Goal: Information Seeking & Learning: Learn about a topic

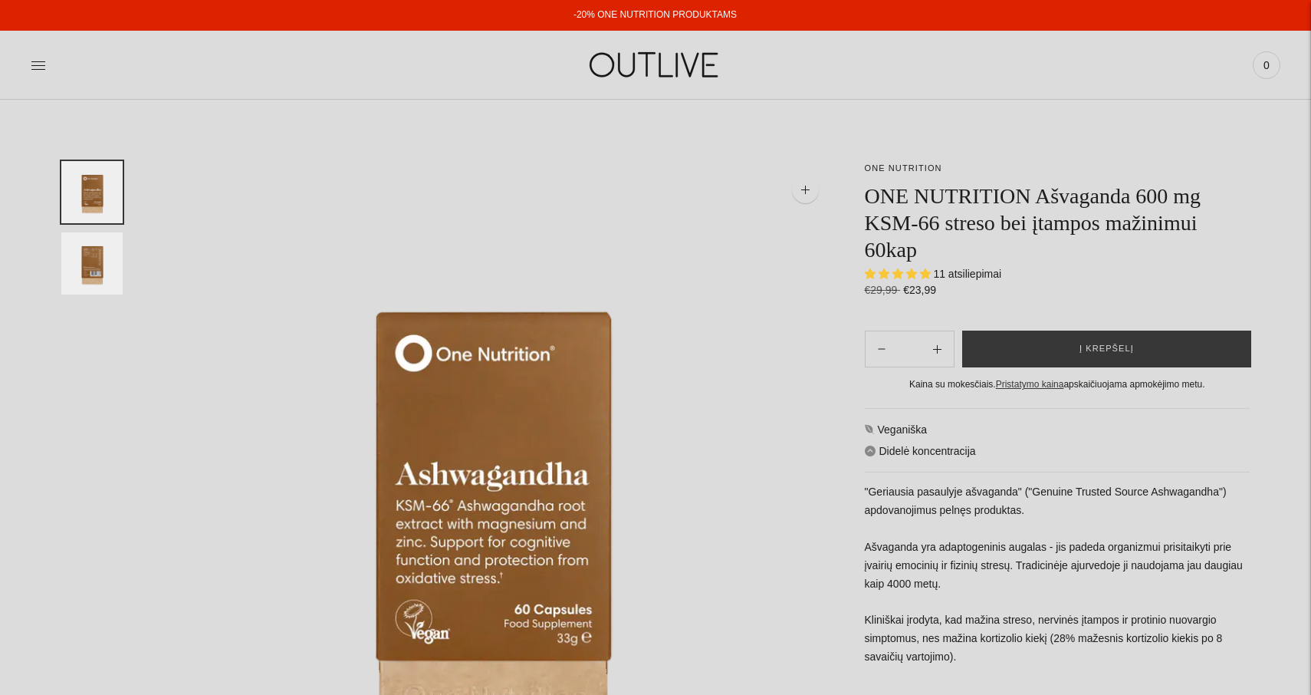
select select "**********"
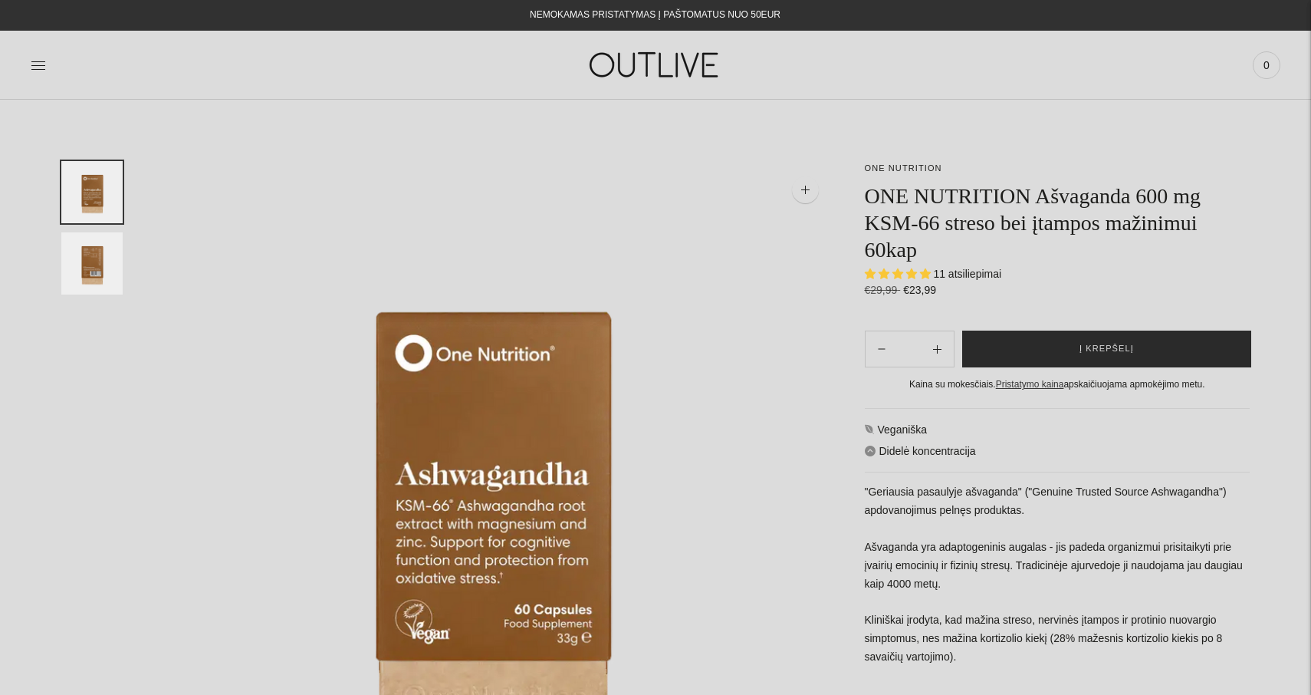
click at [1107, 347] on span "Į krepšelį" at bounding box center [1107, 348] width 54 height 15
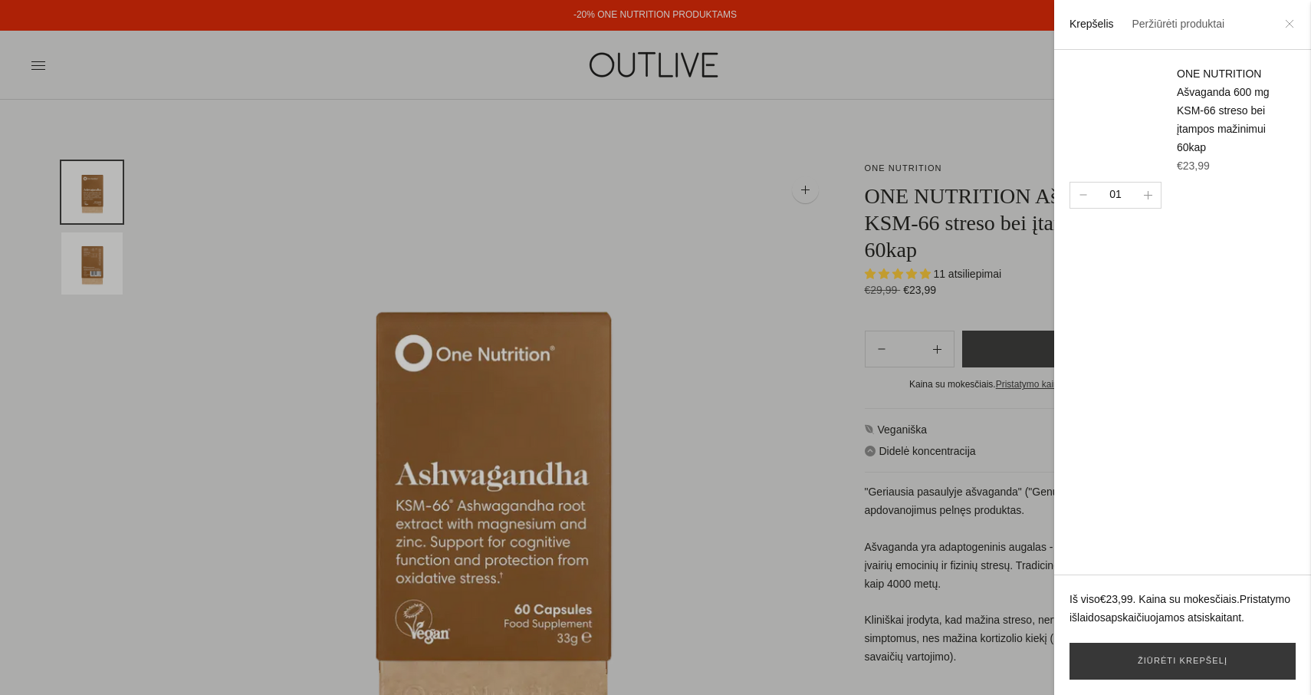
click at [1291, 23] on icon at bounding box center [1289, 23] width 9 height 9
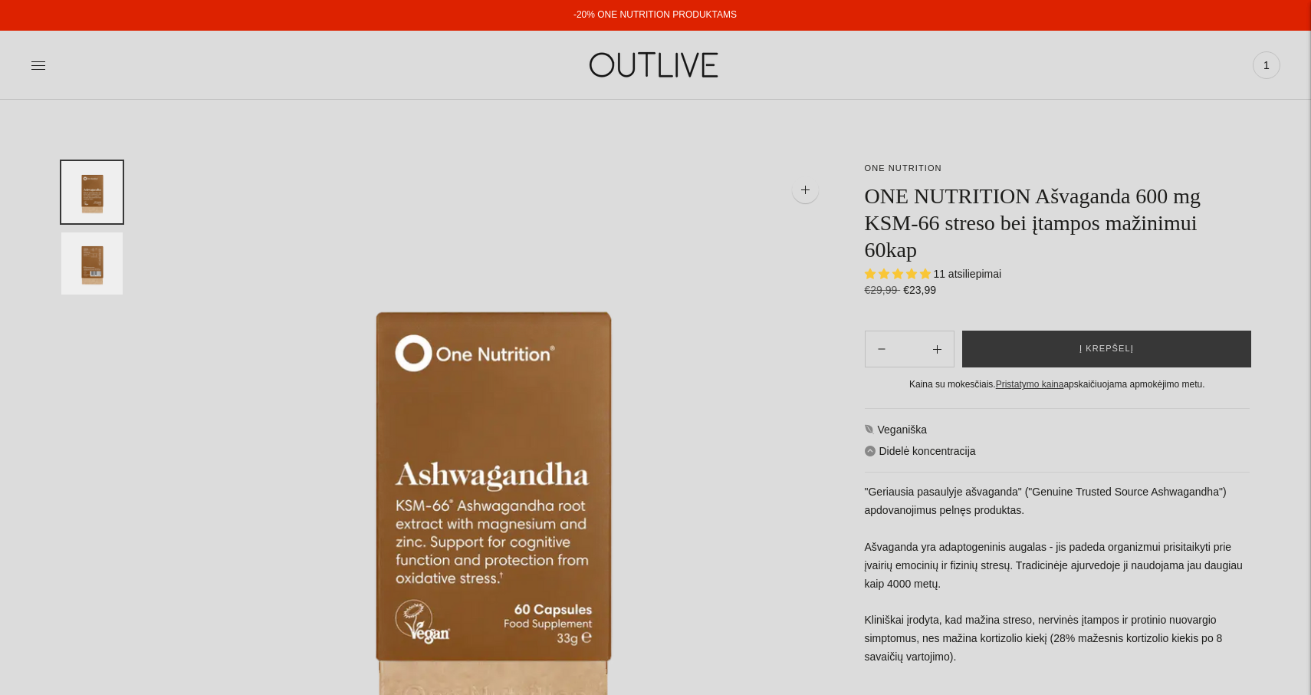
click at [667, 64] on img at bounding box center [656, 64] width 192 height 53
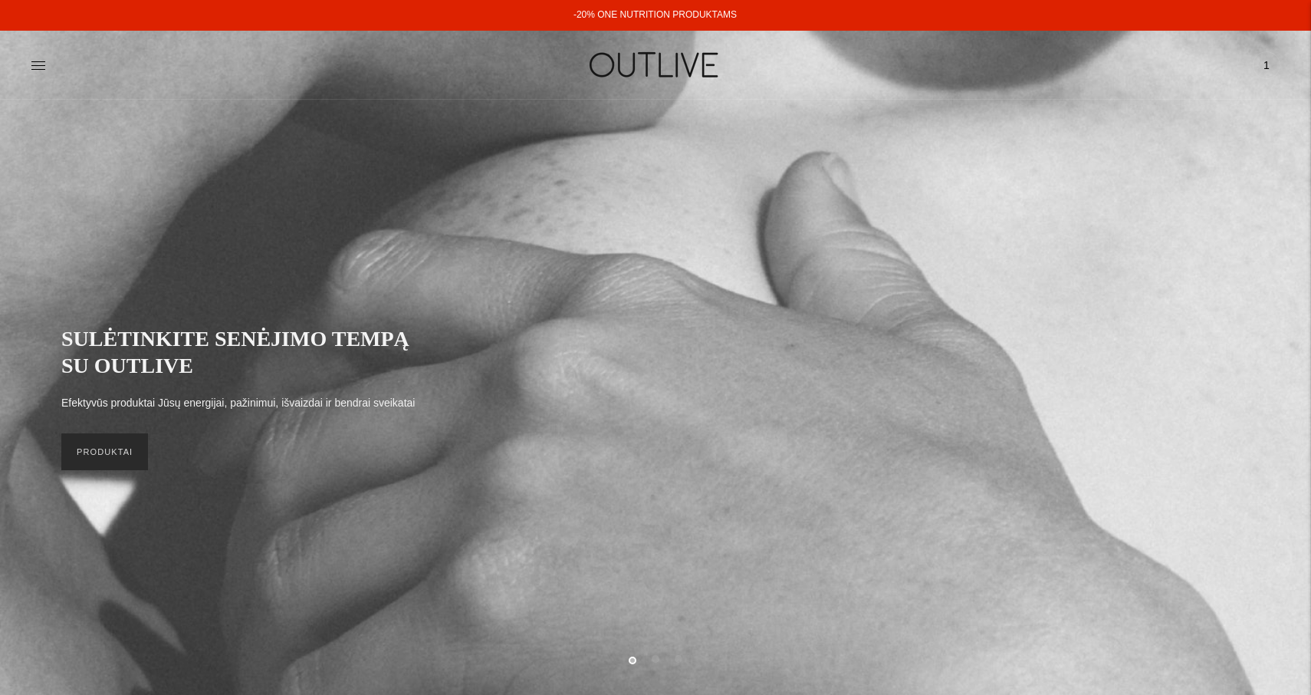
click at [102, 455] on link "PRODUKTAI" at bounding box center [104, 451] width 87 height 37
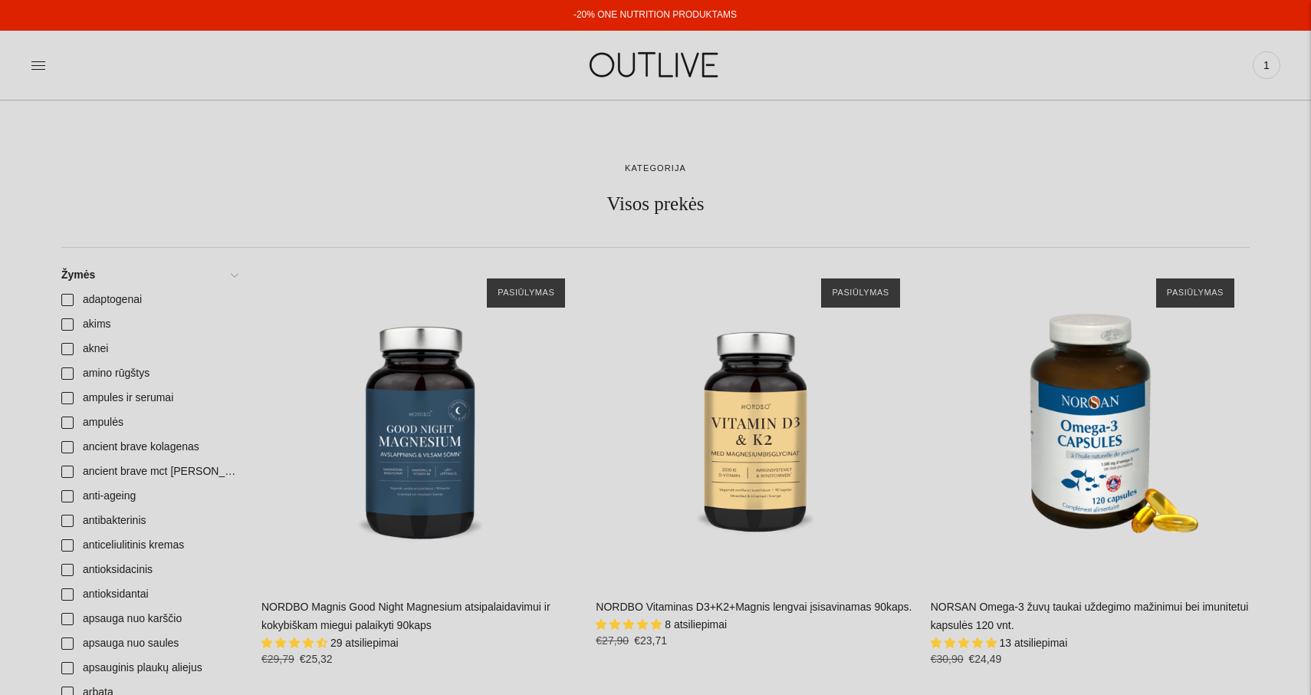
scroll to position [300, 0]
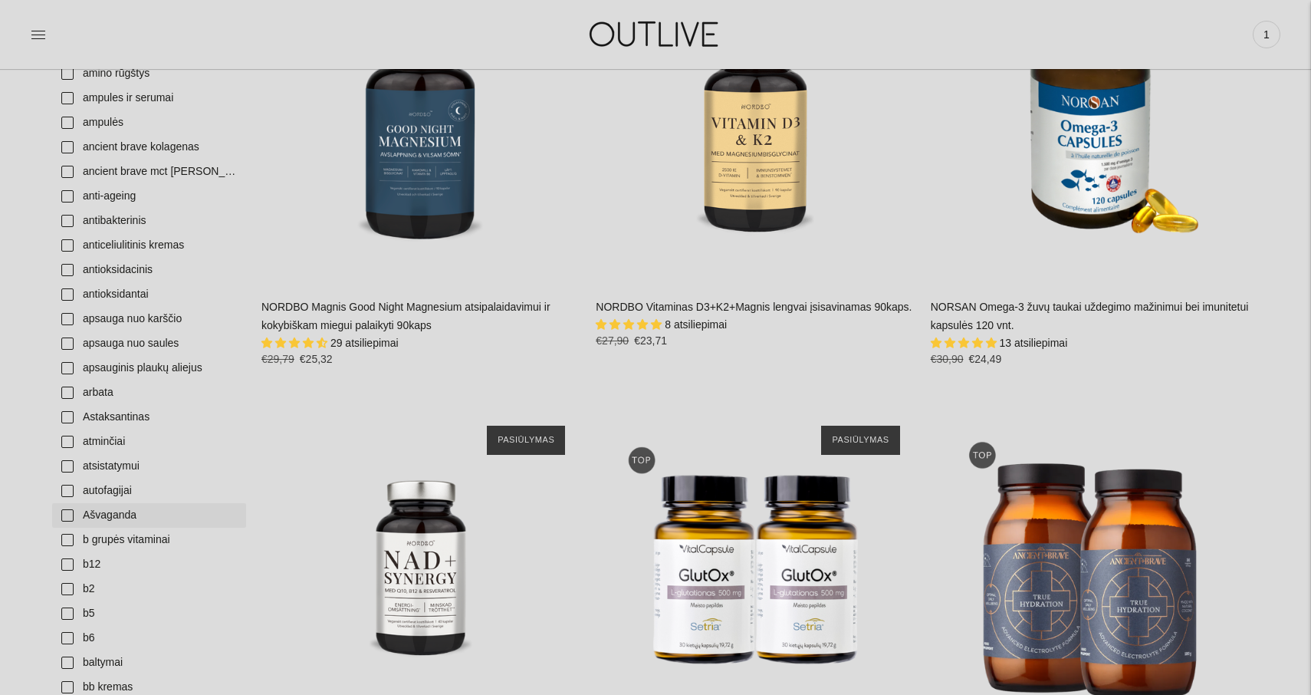
click at [67, 515] on link "Ašvaganda" at bounding box center [149, 515] width 194 height 25
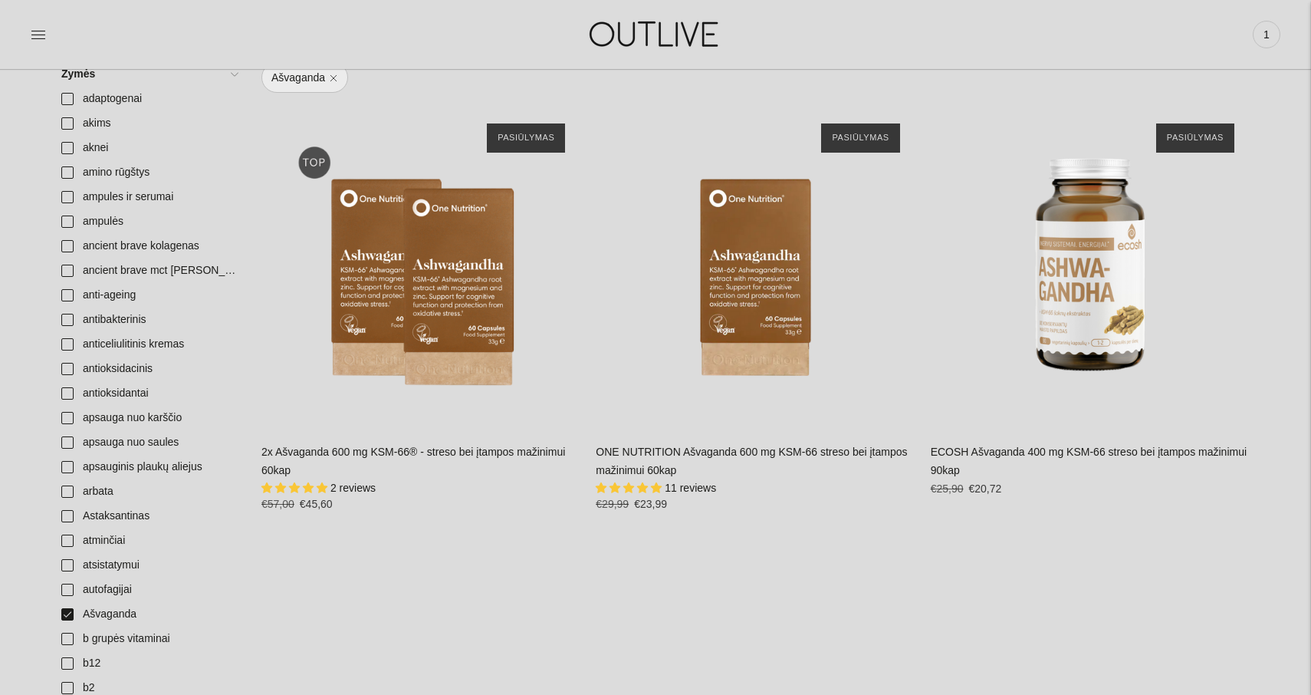
scroll to position [195, 0]
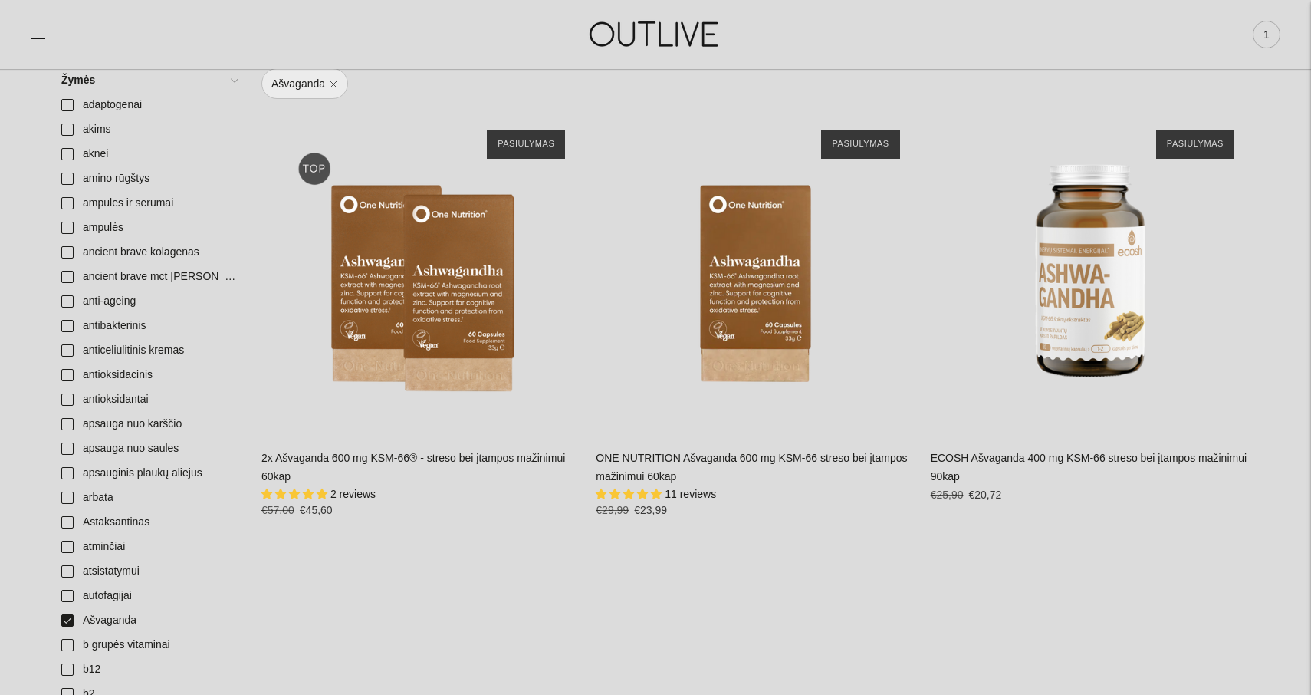
click at [1267, 35] on span "1" at bounding box center [1266, 34] width 21 height 21
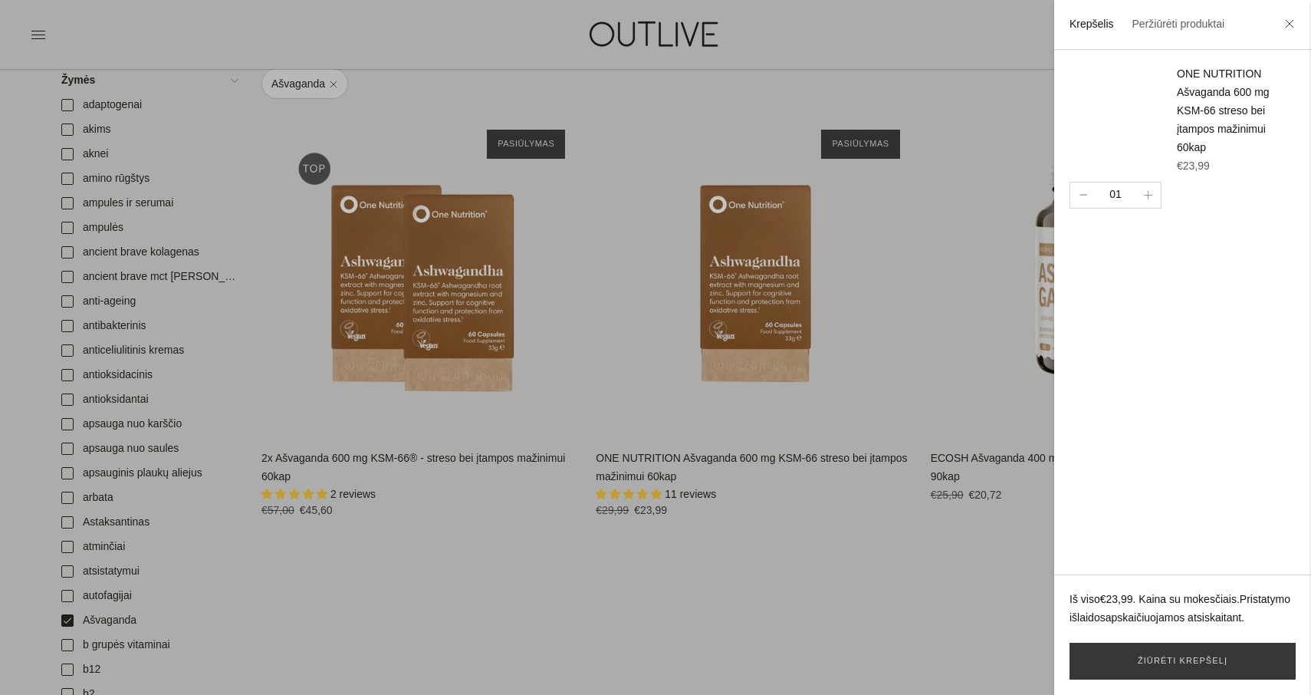
click at [1084, 187] on button "button" at bounding box center [1082, 195] width 25 height 25
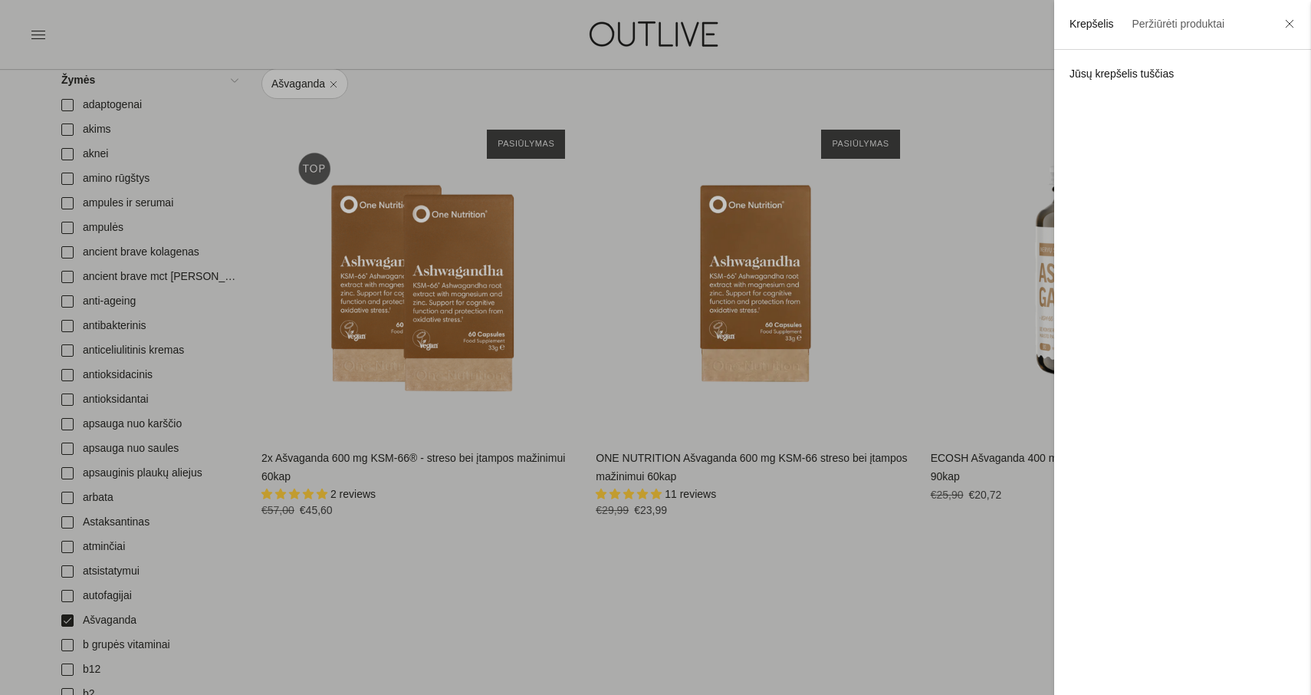
click at [1291, 18] on li at bounding box center [1290, 25] width 25 height 34
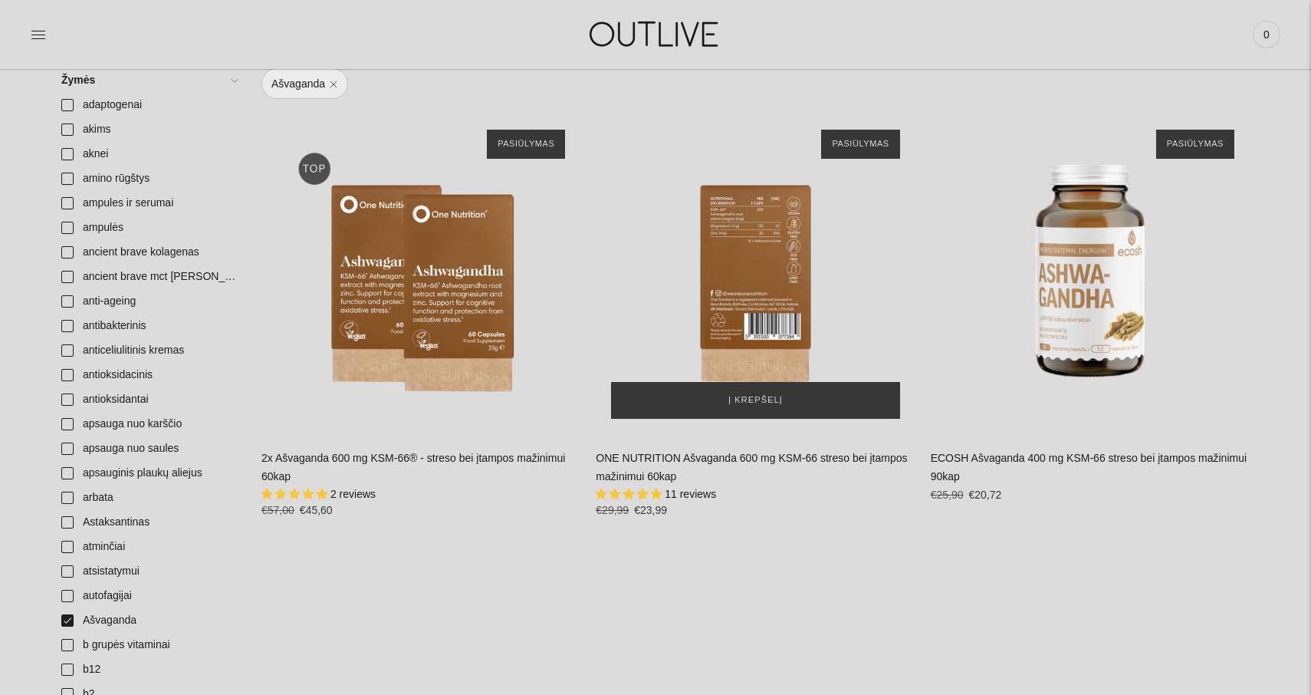
click at [754, 260] on div "ONE NUTRITION Ašvaganda 600 mg KSM-66 streso bei įtampos mažinimui 60kap\a" at bounding box center [755, 273] width 319 height 319
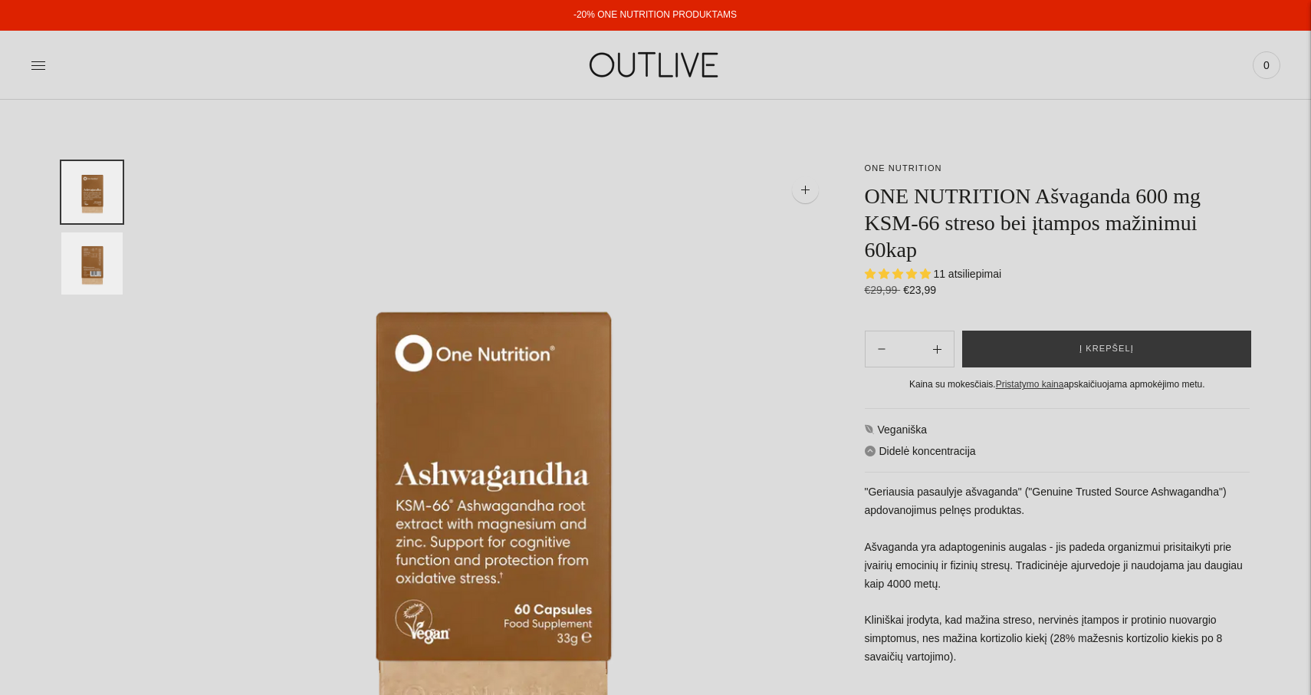
select select "**********"
click at [1103, 346] on span "Į krepšelį" at bounding box center [1107, 348] width 54 height 15
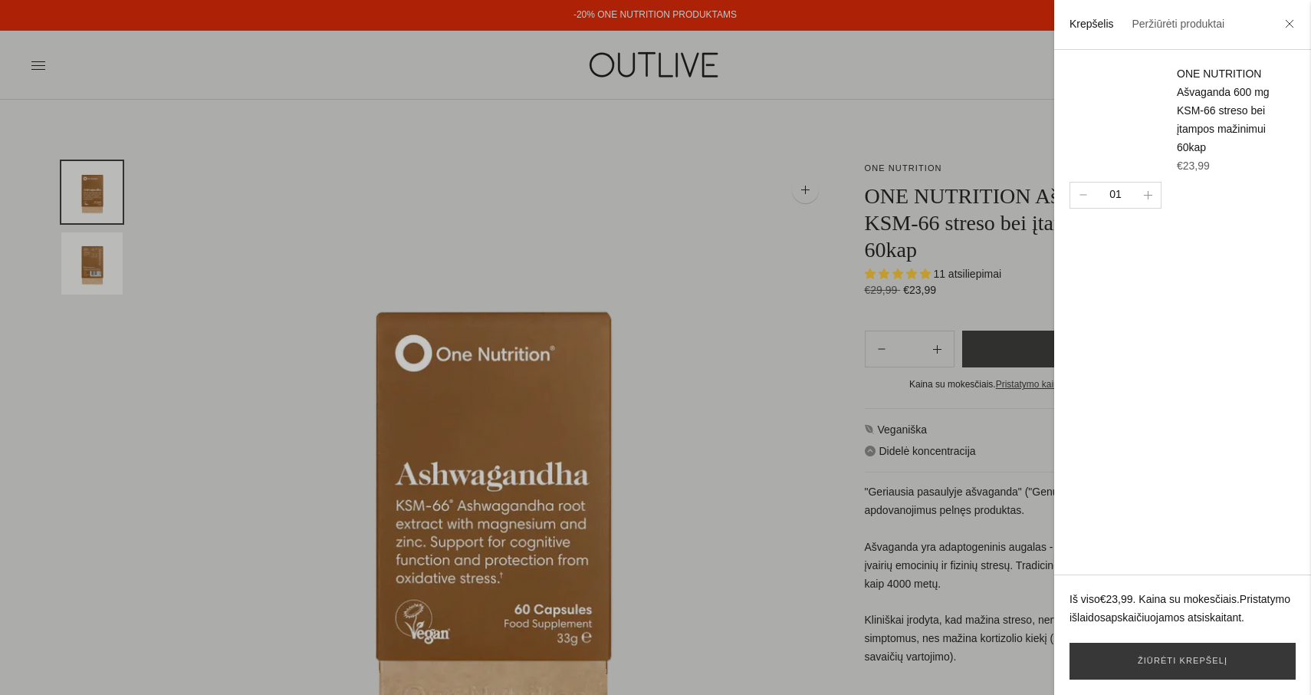
click at [728, 307] on div at bounding box center [655, 347] width 1311 height 695
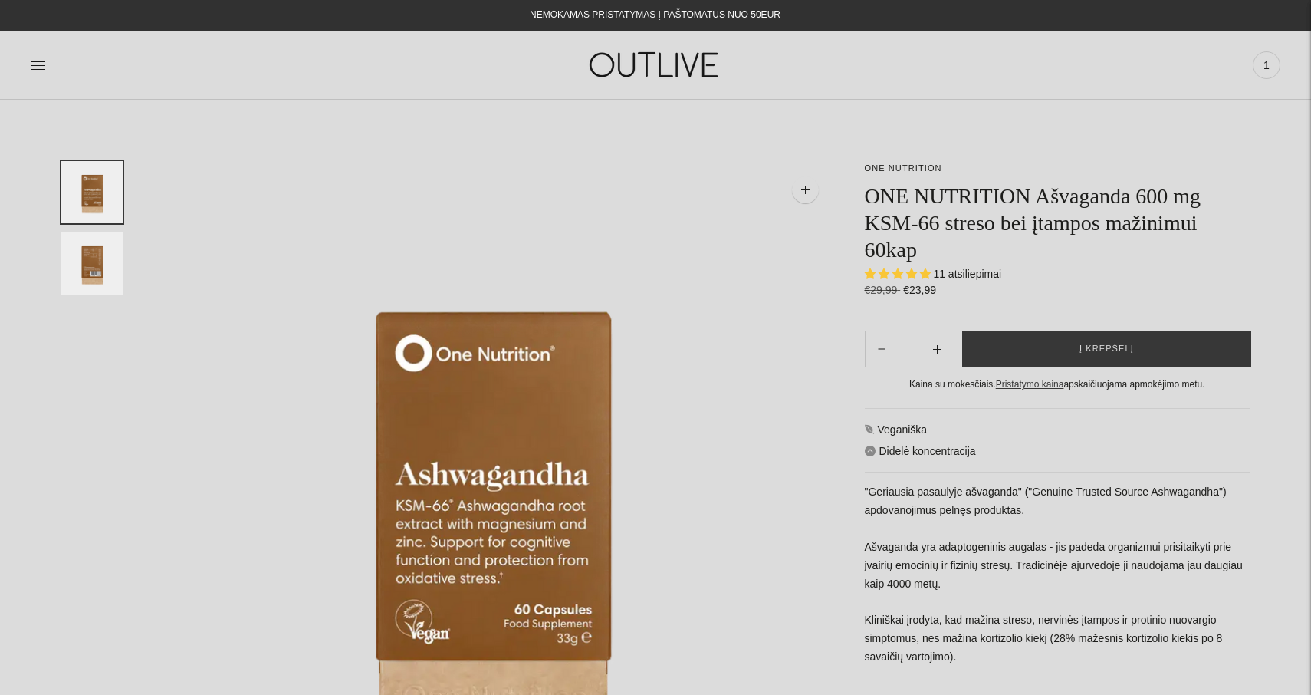
click at [645, 64] on img at bounding box center [656, 64] width 192 height 53
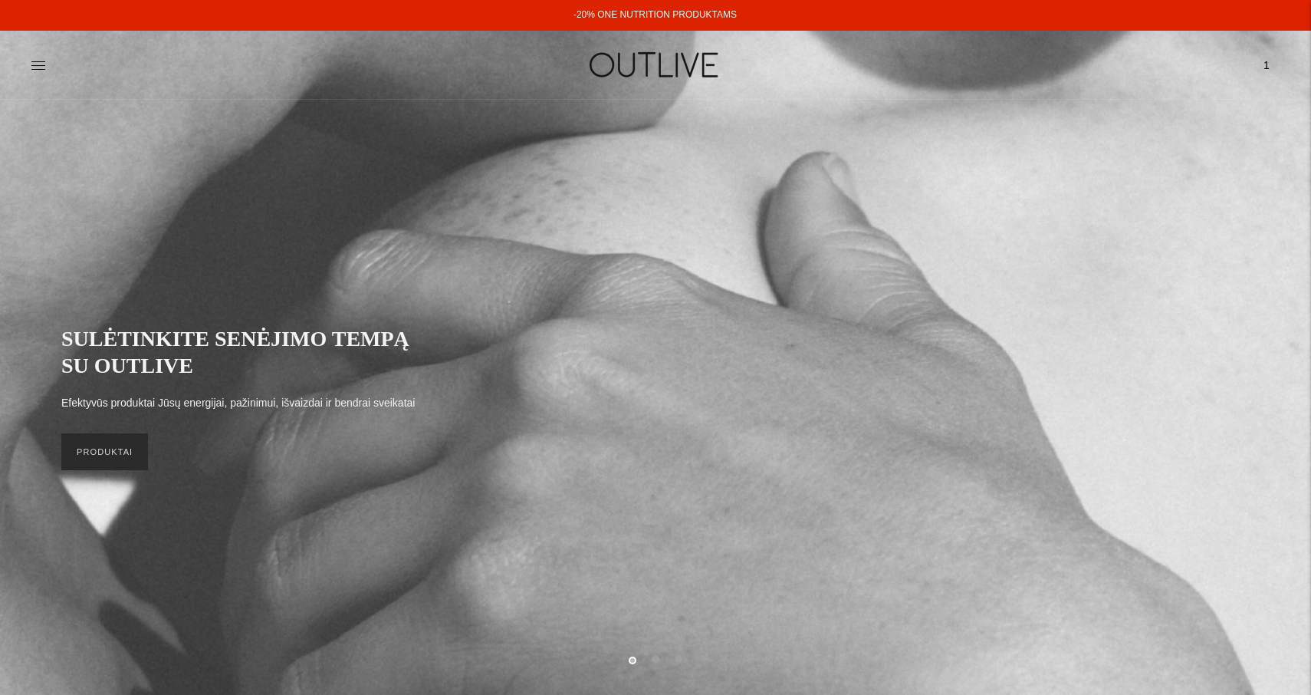
click at [113, 452] on link "PRODUKTAI" at bounding box center [104, 451] width 87 height 37
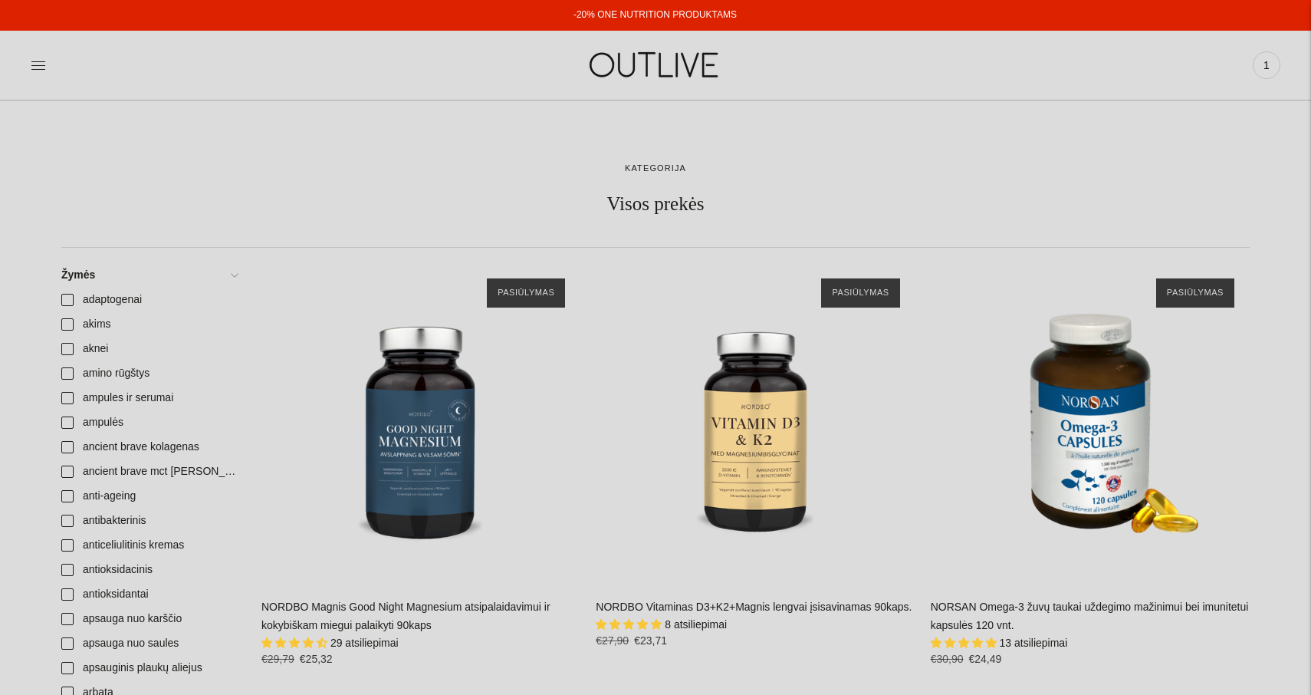
scroll to position [306, 0]
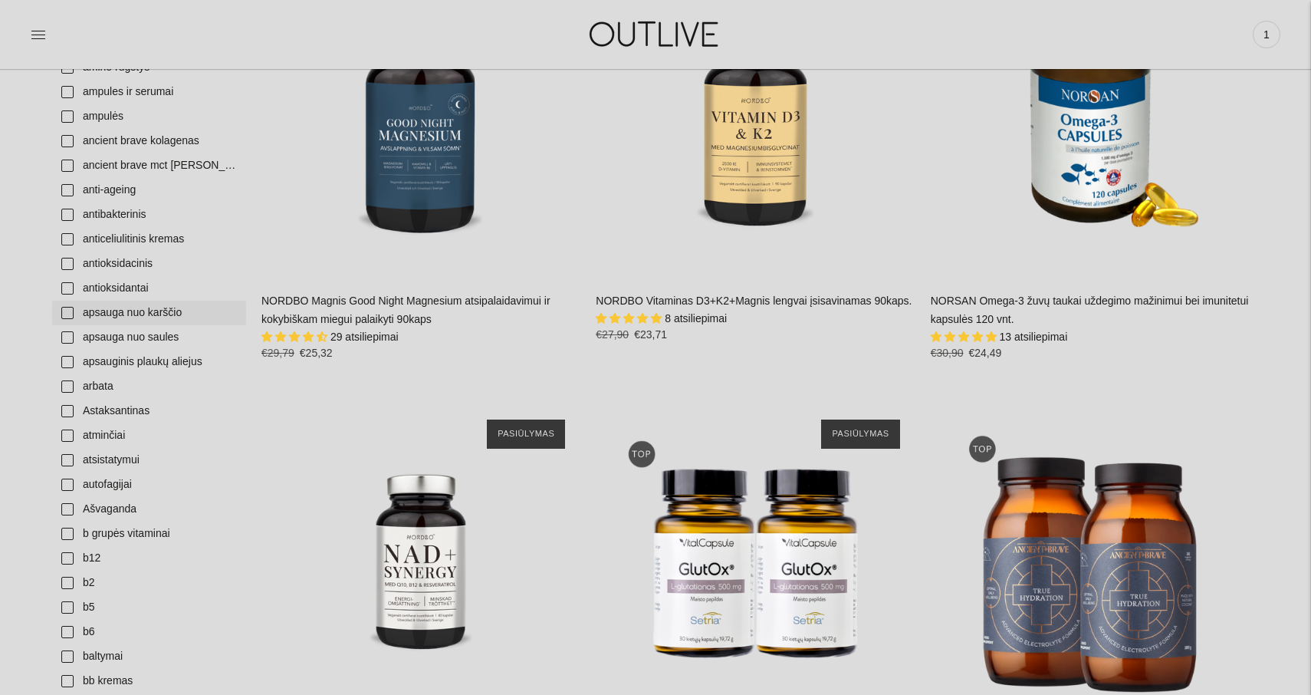
click at [66, 314] on link "apsauga nuo karščio" at bounding box center [149, 313] width 194 height 25
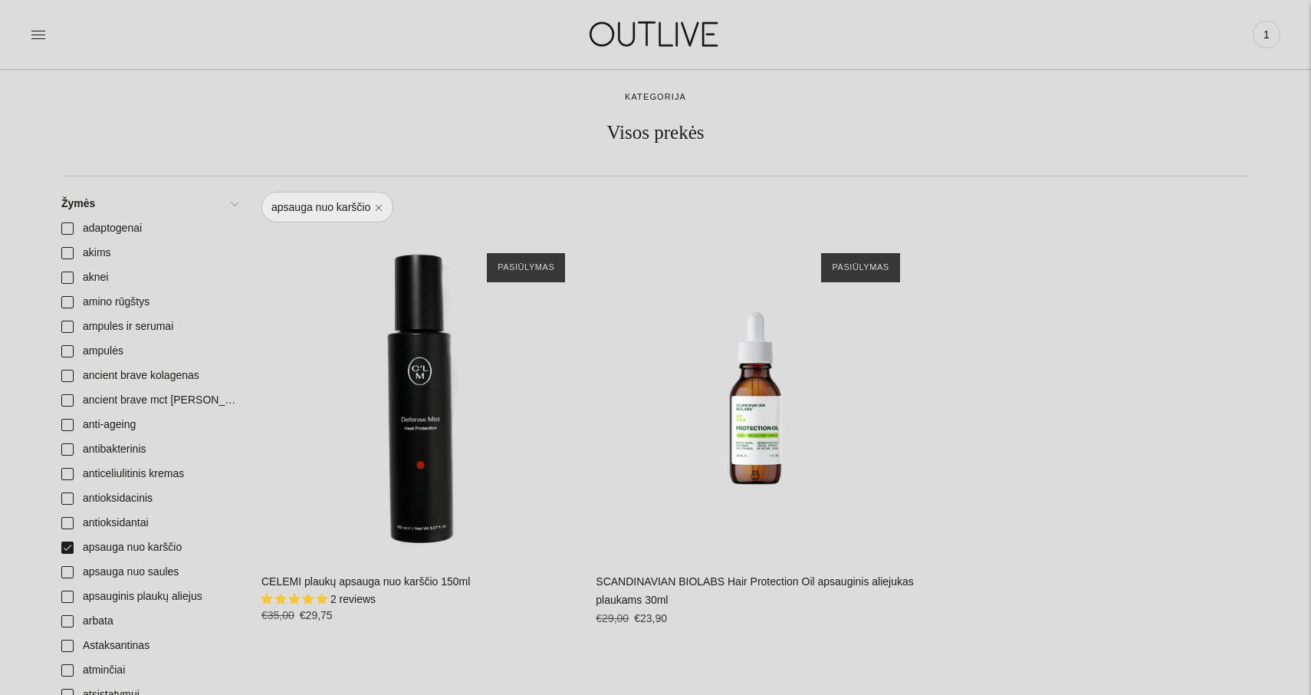
scroll to position [74, 0]
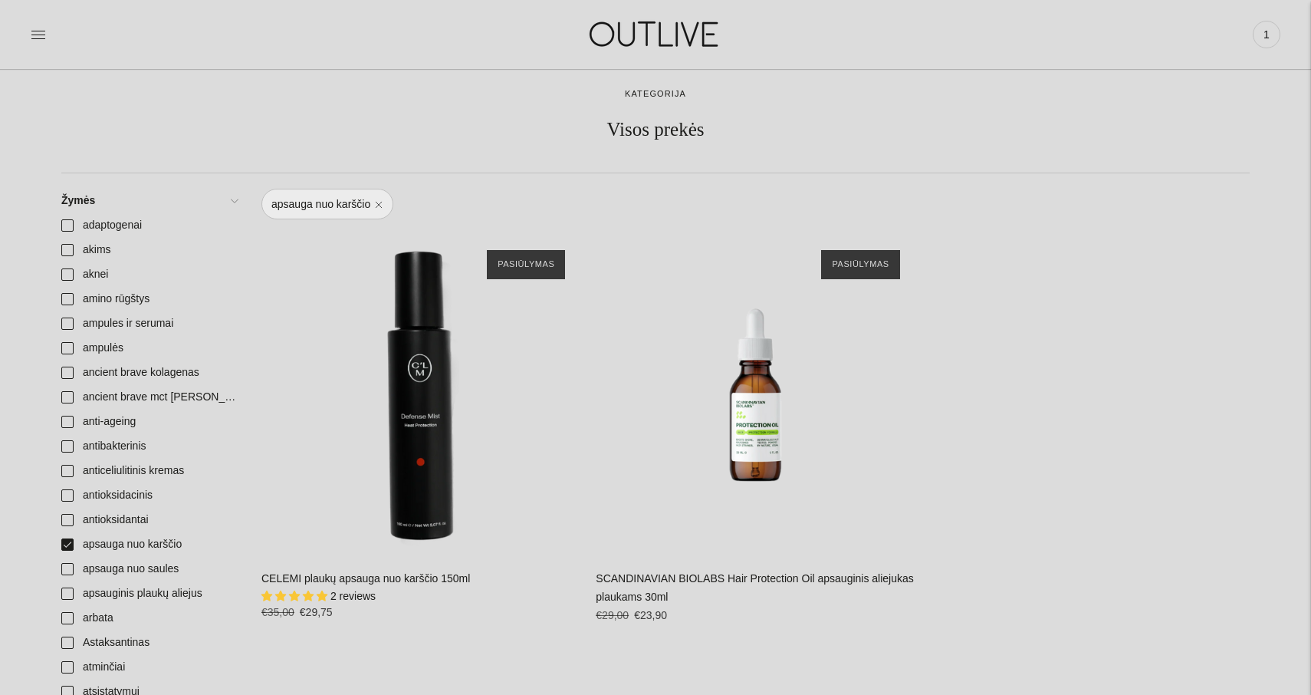
click at [633, 24] on img at bounding box center [656, 34] width 192 height 53
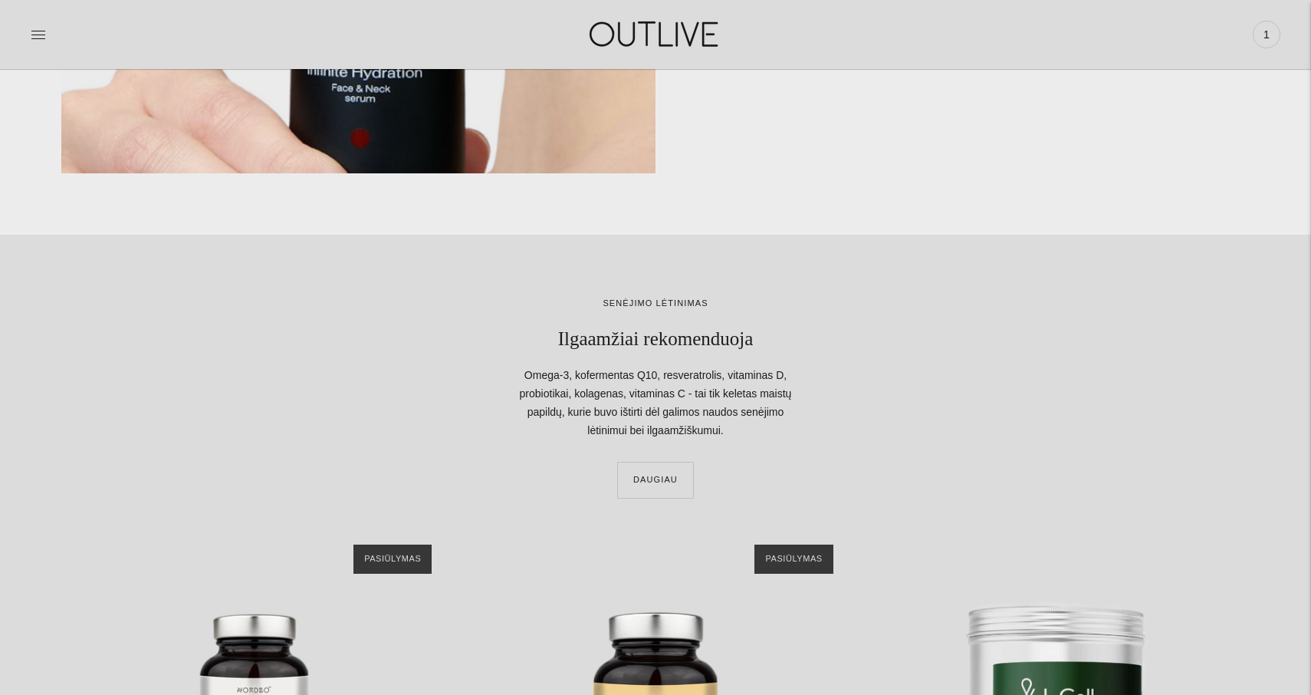
scroll to position [1871, 0]
click at [658, 465] on link "DAUGIAU" at bounding box center [655, 479] width 77 height 37
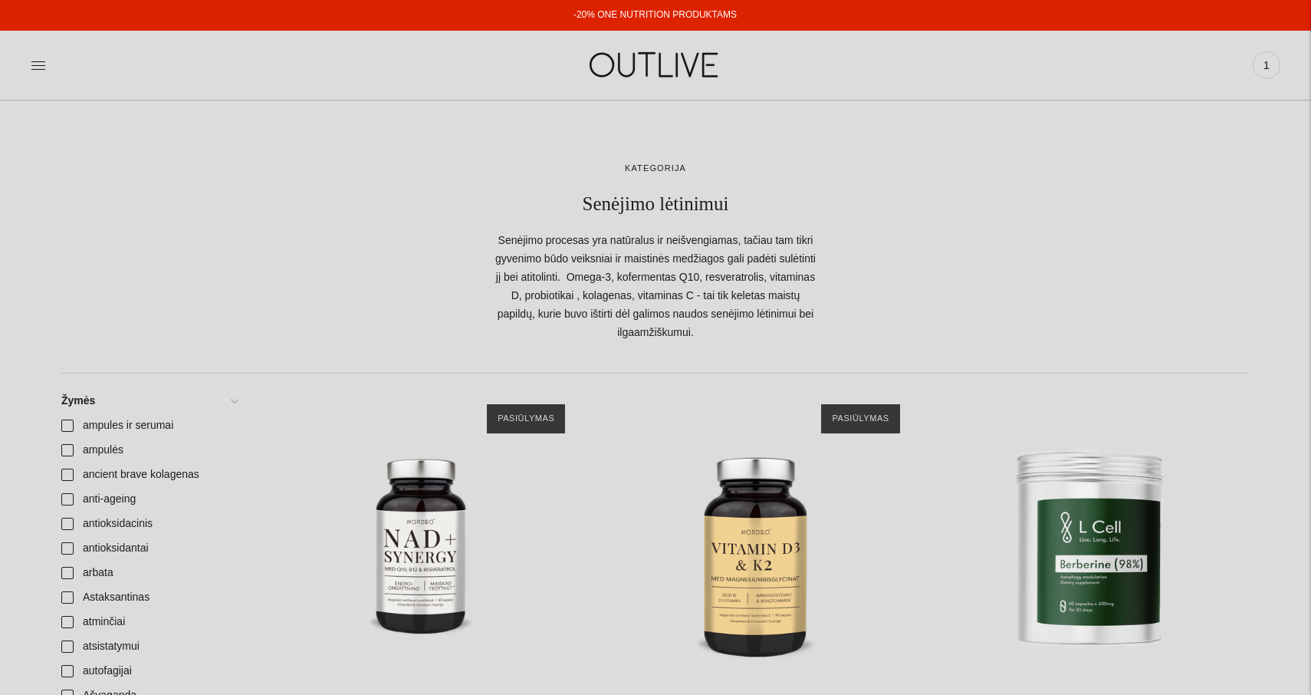
scroll to position [150, 0]
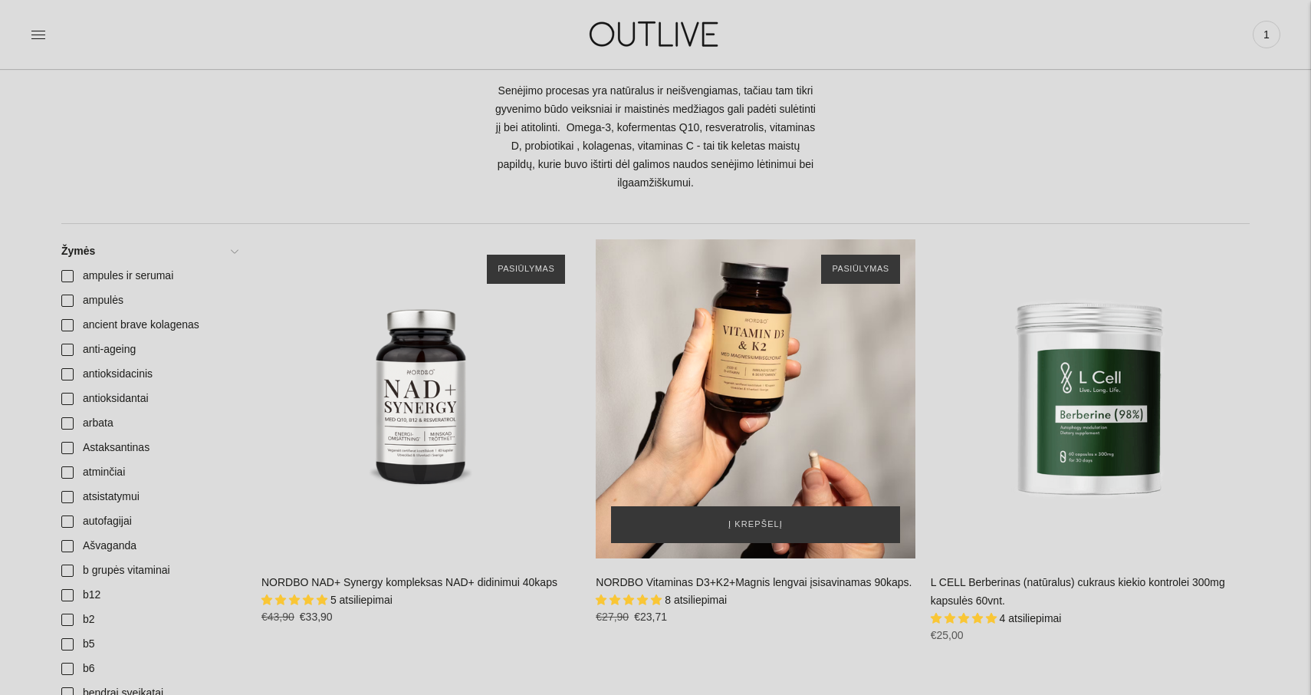
click at [755, 353] on div "NORDBO Vitaminas D3+K2+Magnis lengvai įsisavinamas 90kaps.\a" at bounding box center [755, 398] width 319 height 319
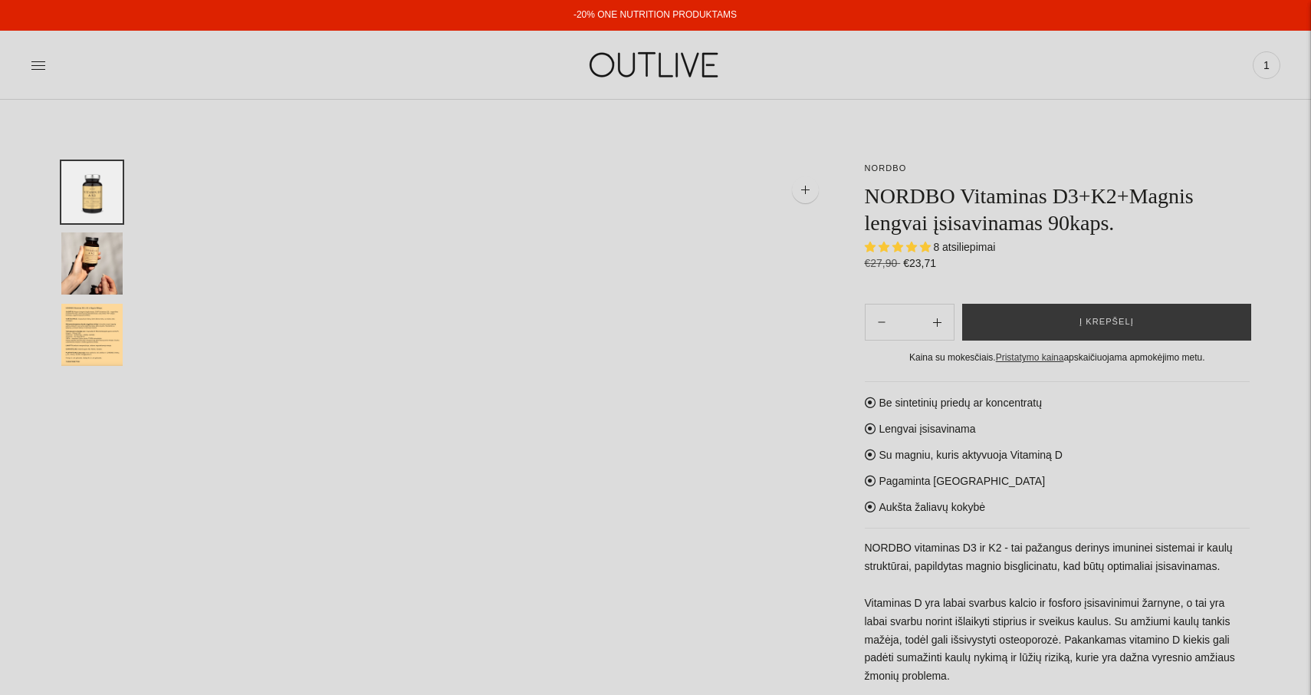
select select "**********"
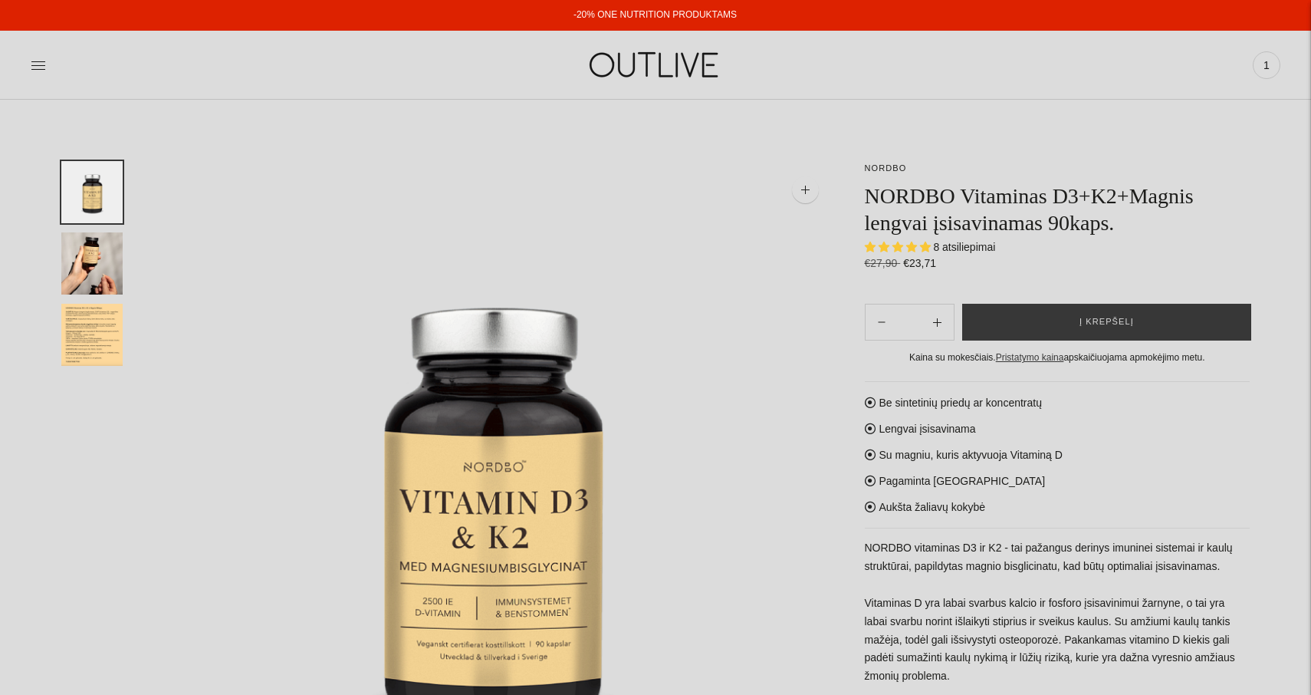
click at [92, 268] on img "Translation missing: en.general.accessibility.image_thumbail" at bounding box center [91, 263] width 61 height 62
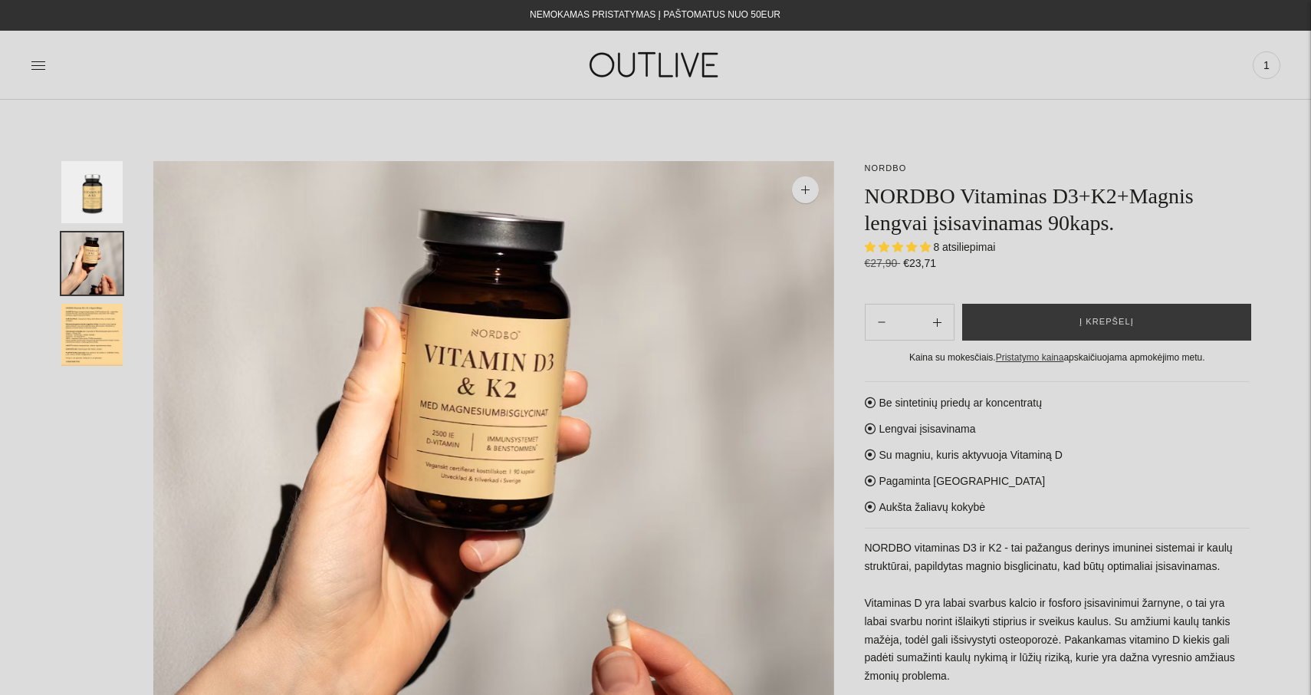
click at [86, 324] on img "Translation missing: en.general.accessibility.image_thumbail" at bounding box center [91, 335] width 61 height 62
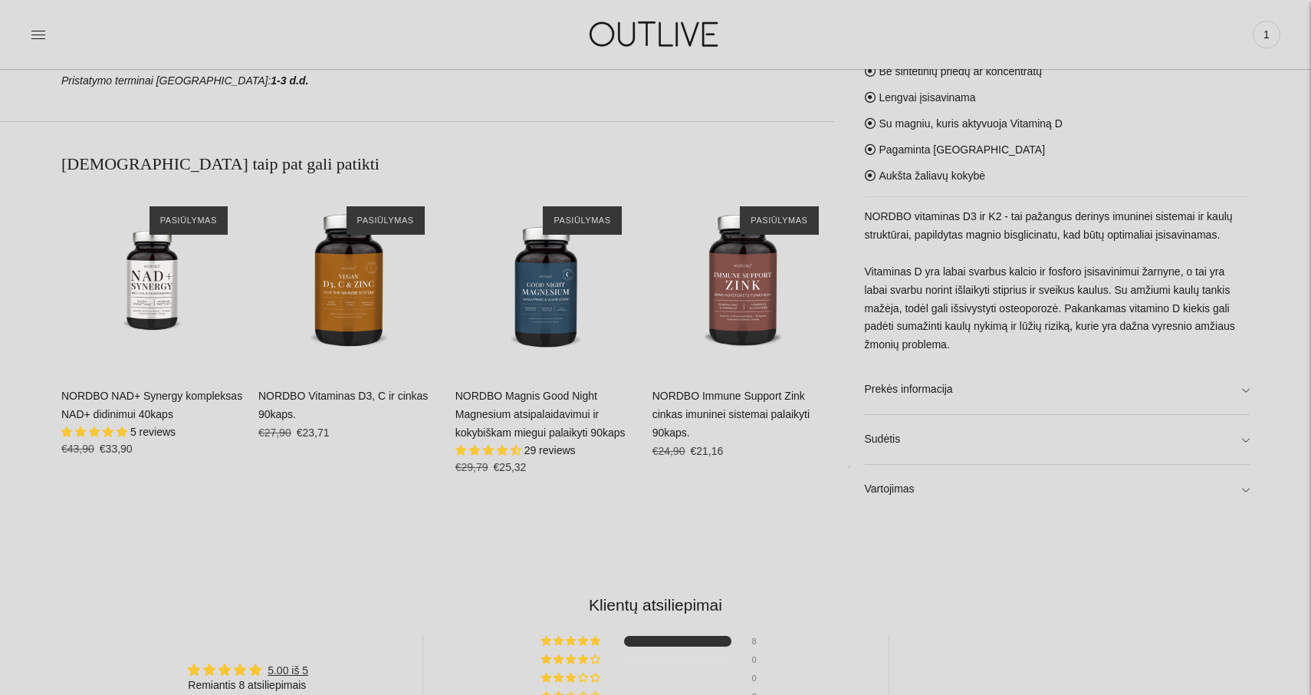
scroll to position [987, 0]
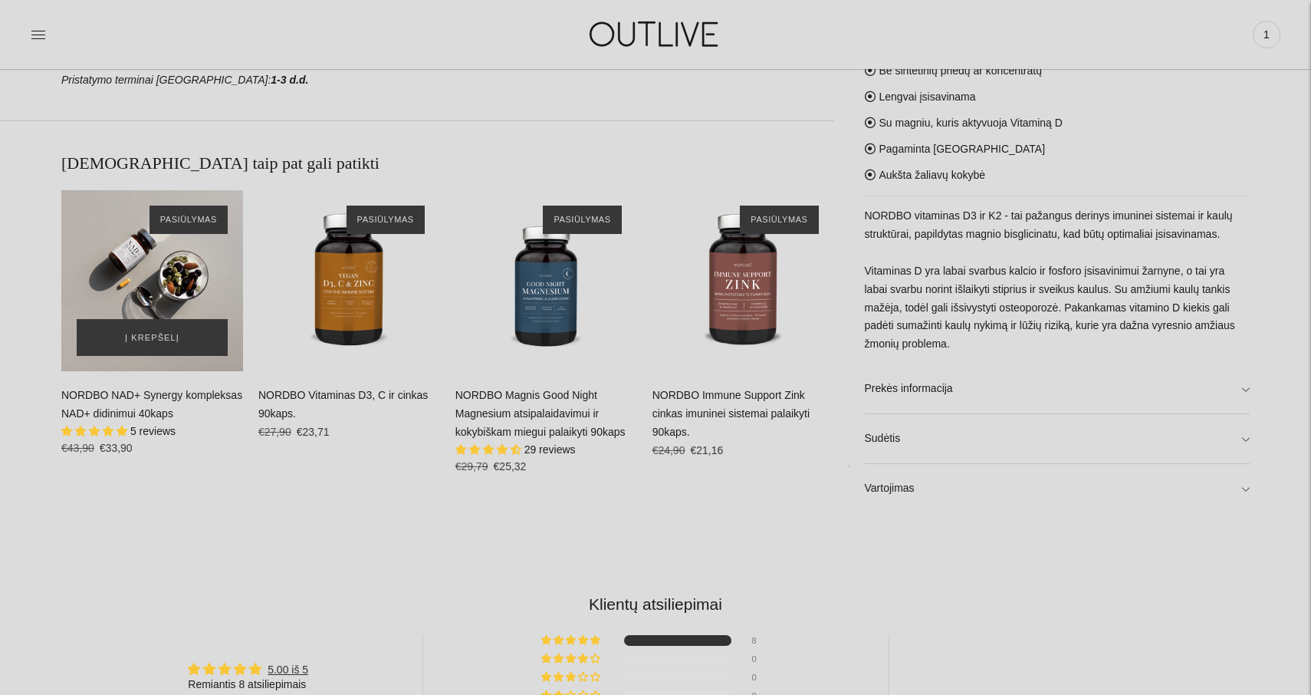
click at [138, 255] on div "NORDBO NAD+ Synergy kompleksas NAD+ didinimui 40kaps\a" at bounding box center [152, 281] width 182 height 182
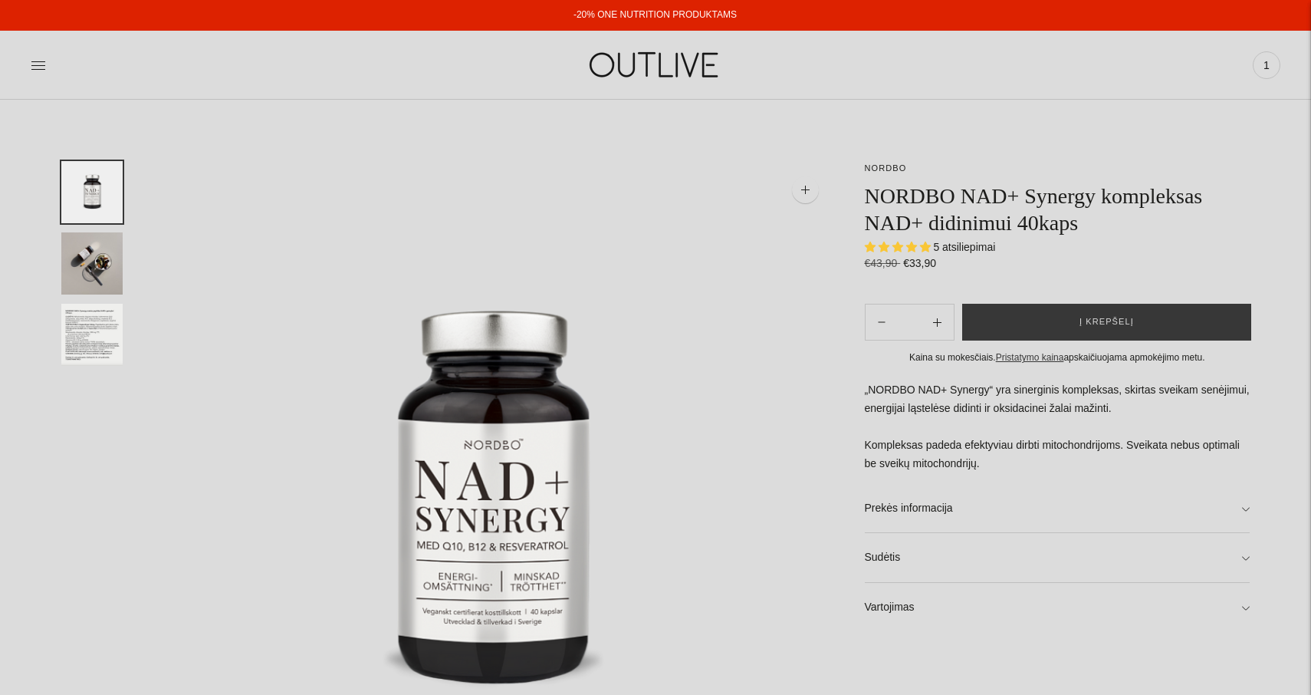
select select "**********"
click at [1248, 546] on link "Sudėtis" at bounding box center [1058, 557] width 386 height 49
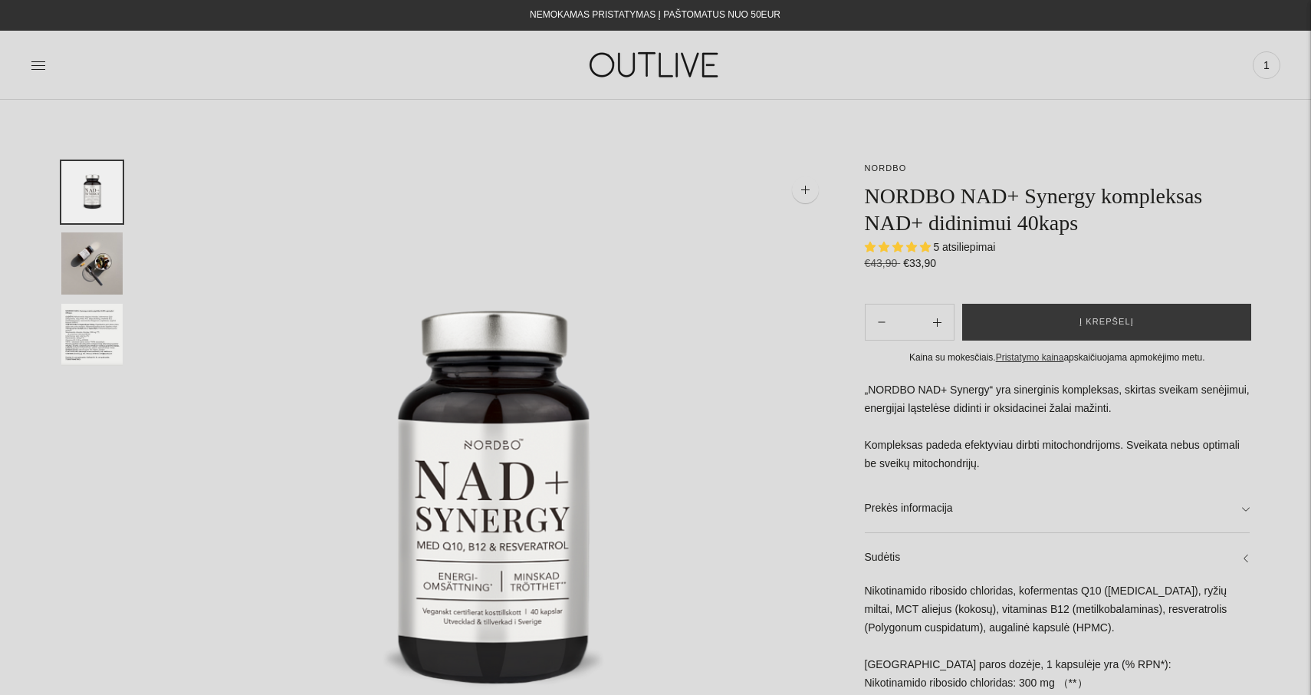
click at [627, 65] on img at bounding box center [656, 64] width 192 height 53
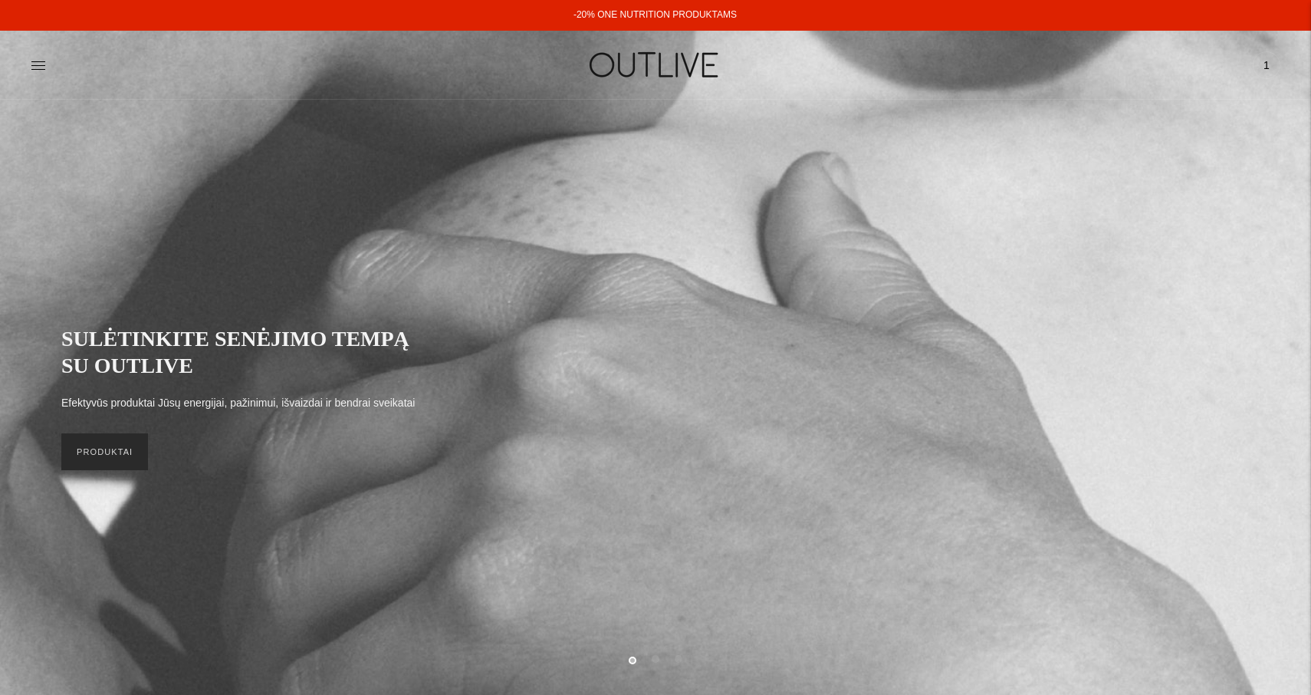
click at [109, 450] on link "PRODUKTAI" at bounding box center [104, 451] width 87 height 37
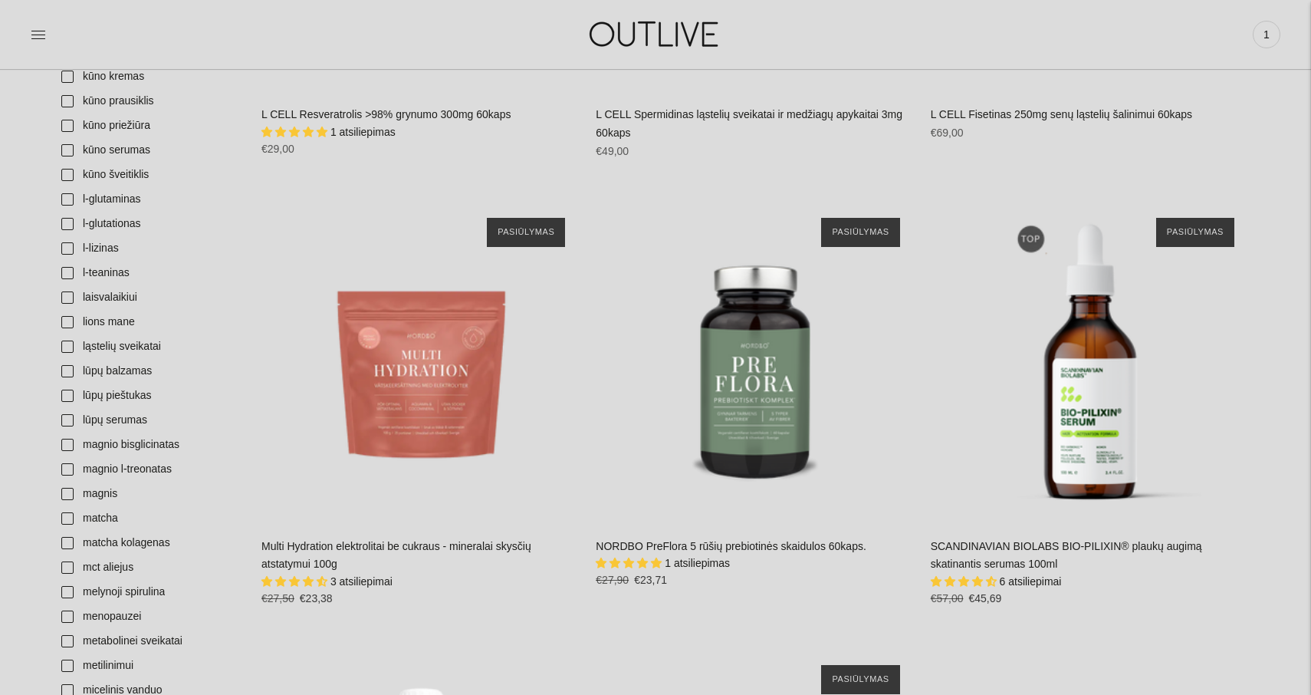
scroll to position [2770, 0]
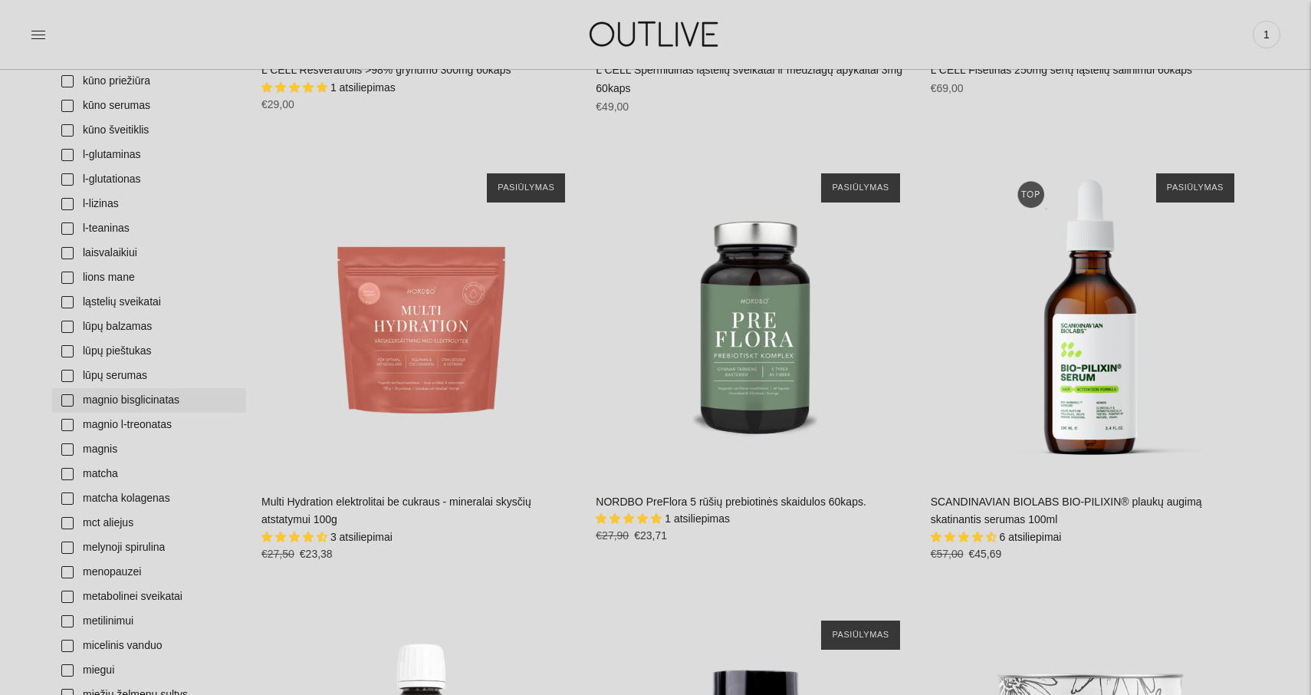
click at [67, 400] on link "magnio bisglicinatas" at bounding box center [149, 400] width 194 height 25
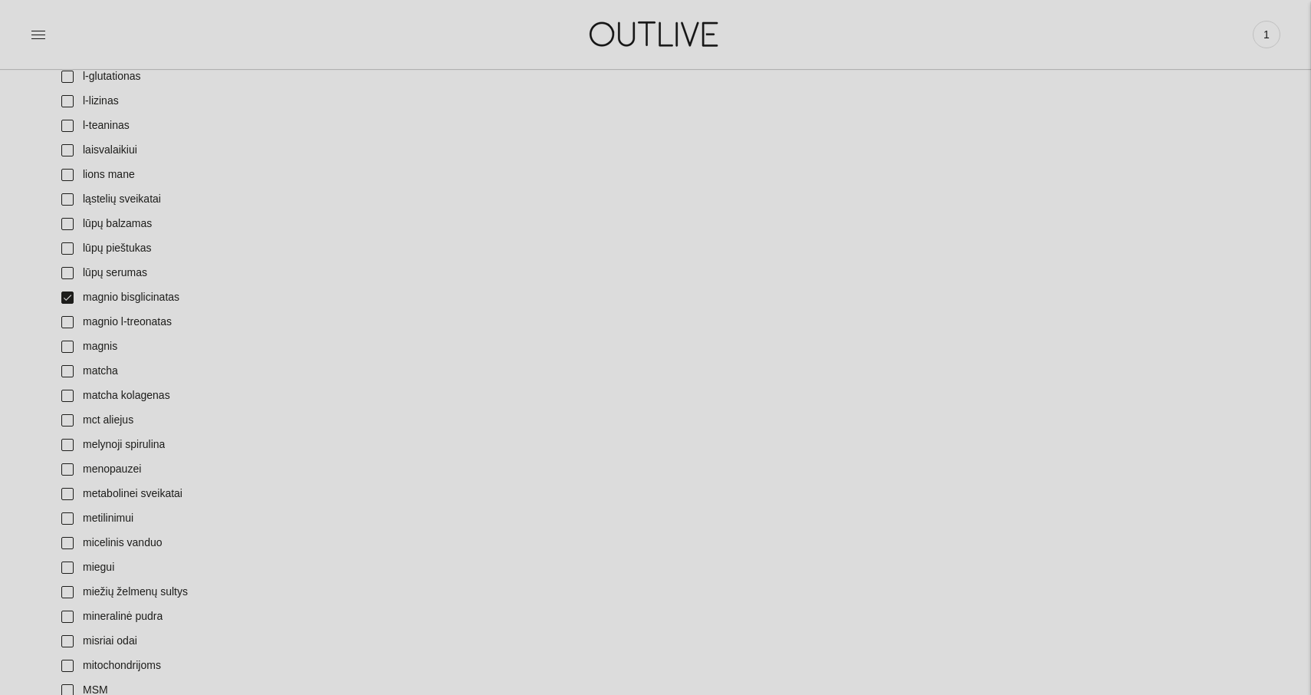
scroll to position [2869, 0]
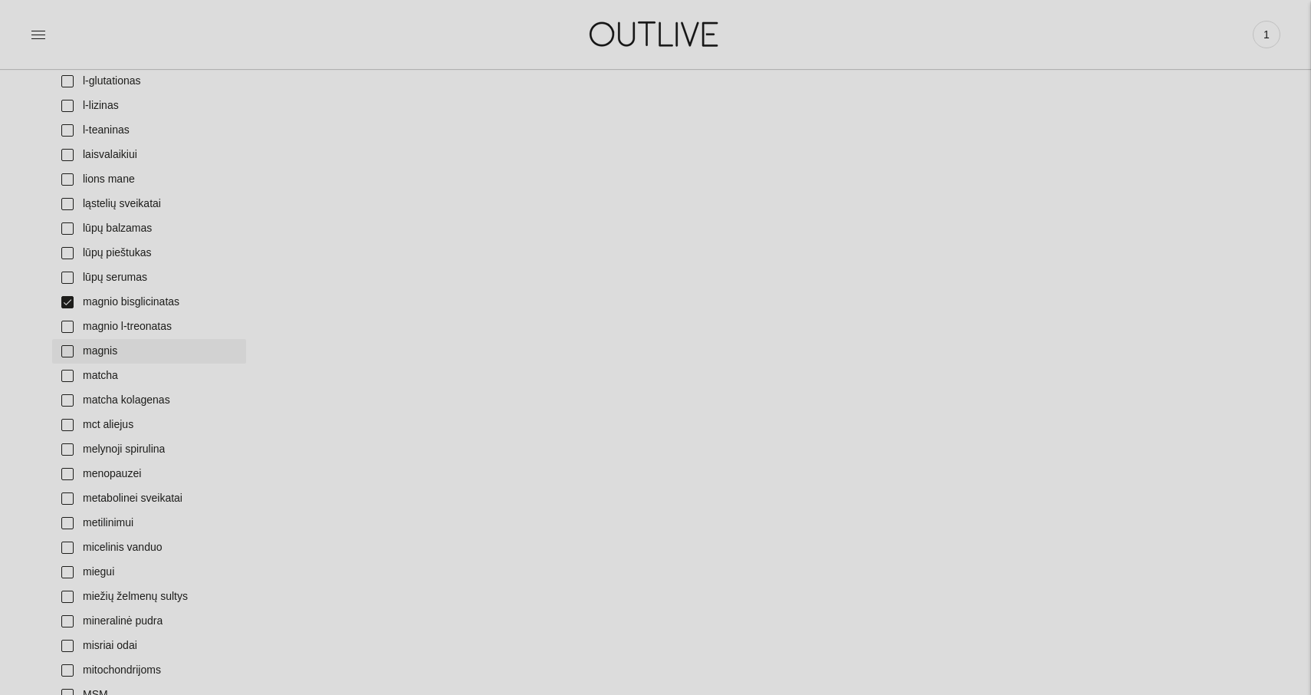
click at [69, 349] on link "magnis" at bounding box center [149, 351] width 194 height 25
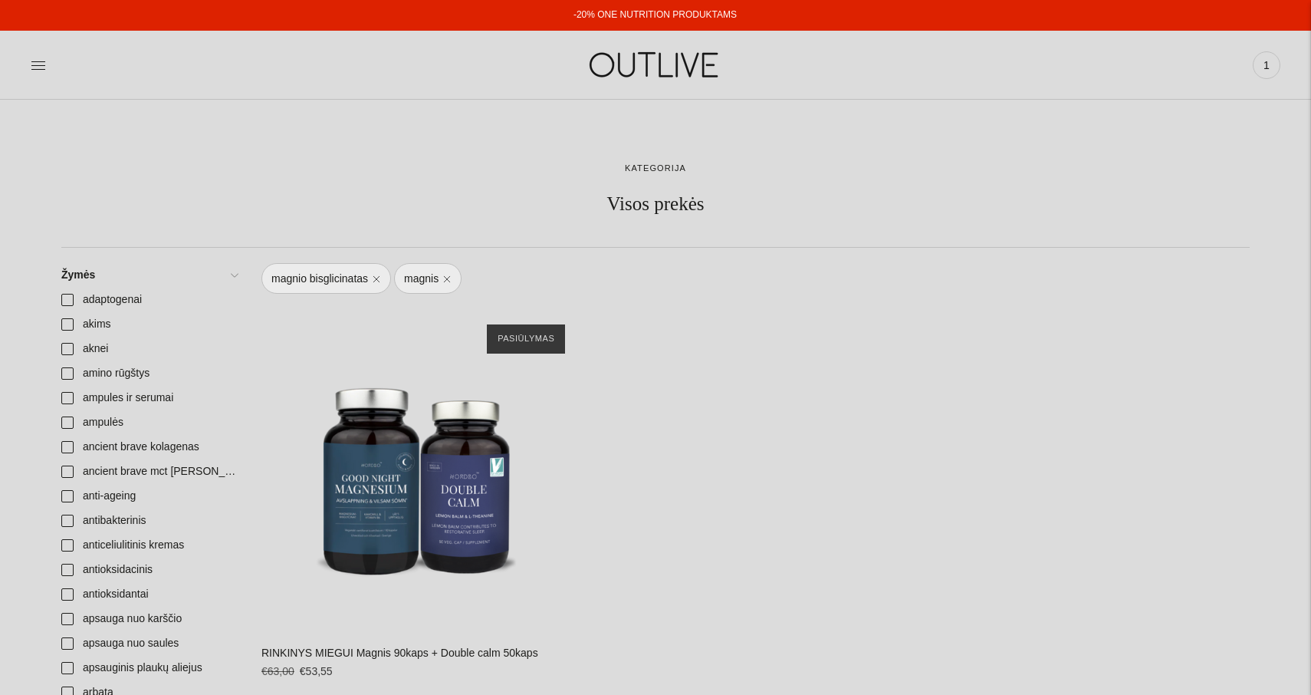
click at [652, 61] on img at bounding box center [656, 64] width 192 height 53
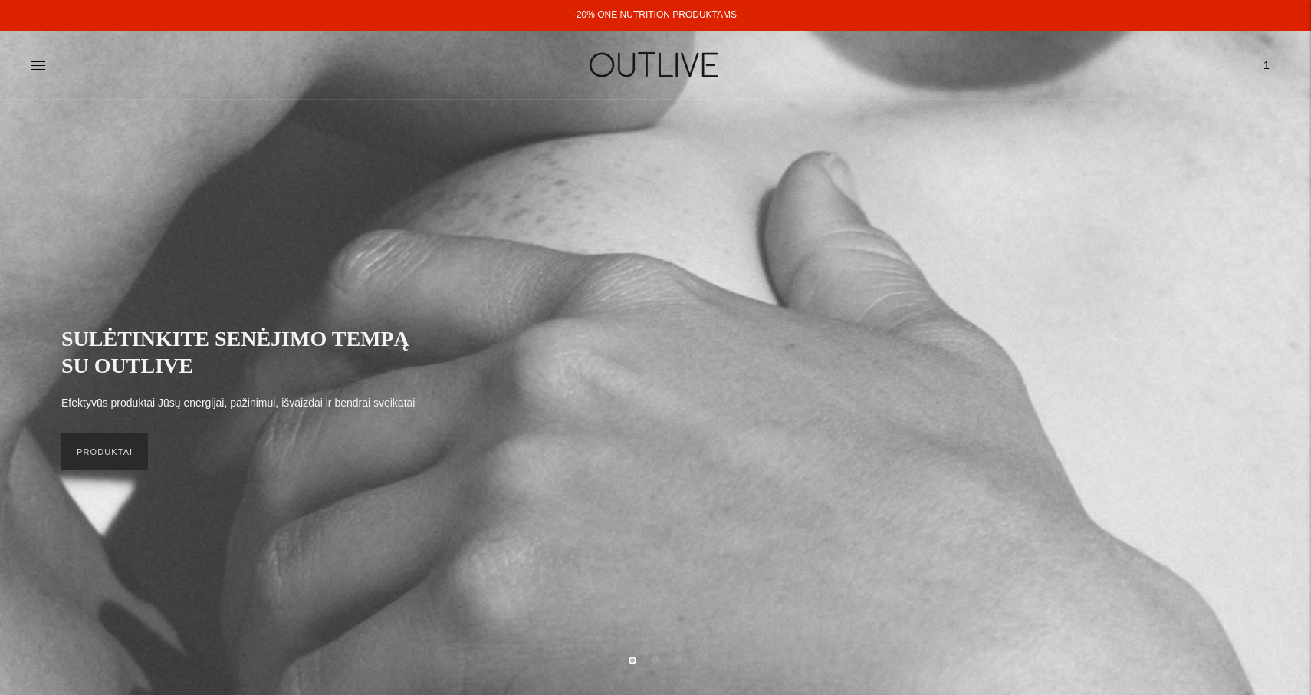
click at [107, 459] on link "PRODUKTAI" at bounding box center [104, 451] width 87 height 37
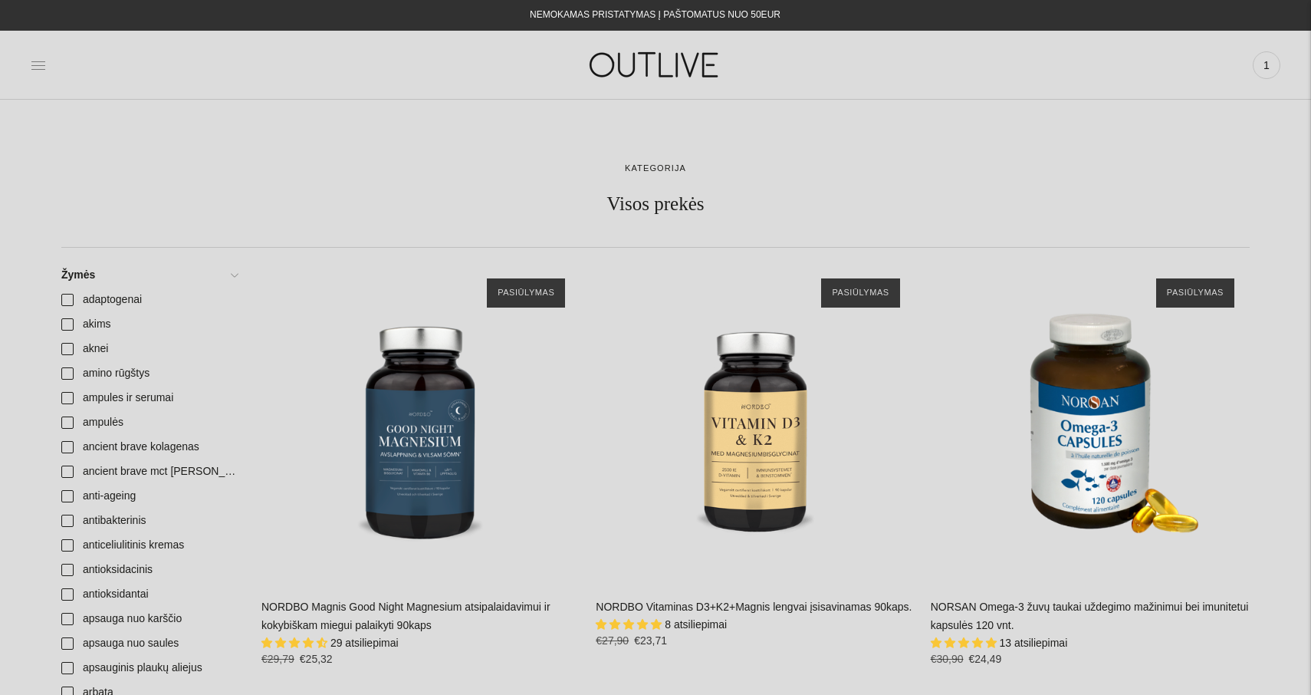
click at [41, 63] on icon at bounding box center [38, 65] width 15 height 15
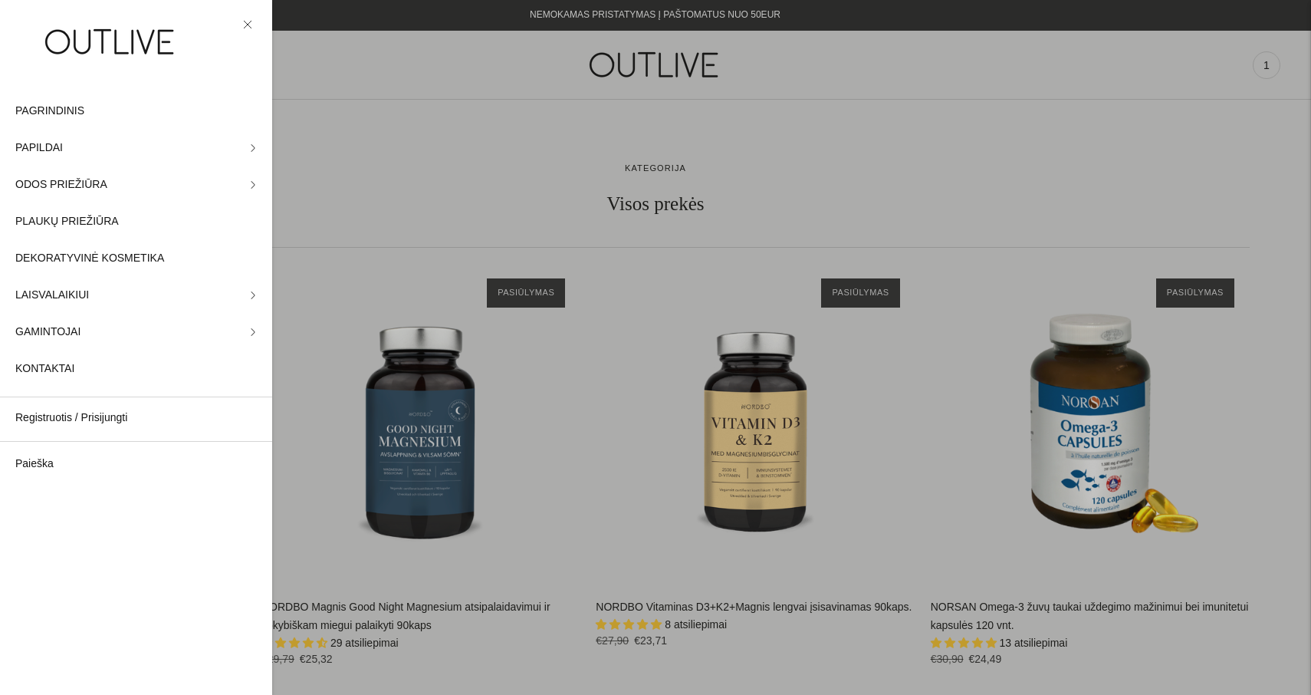
click at [427, 54] on div at bounding box center [655, 347] width 1311 height 695
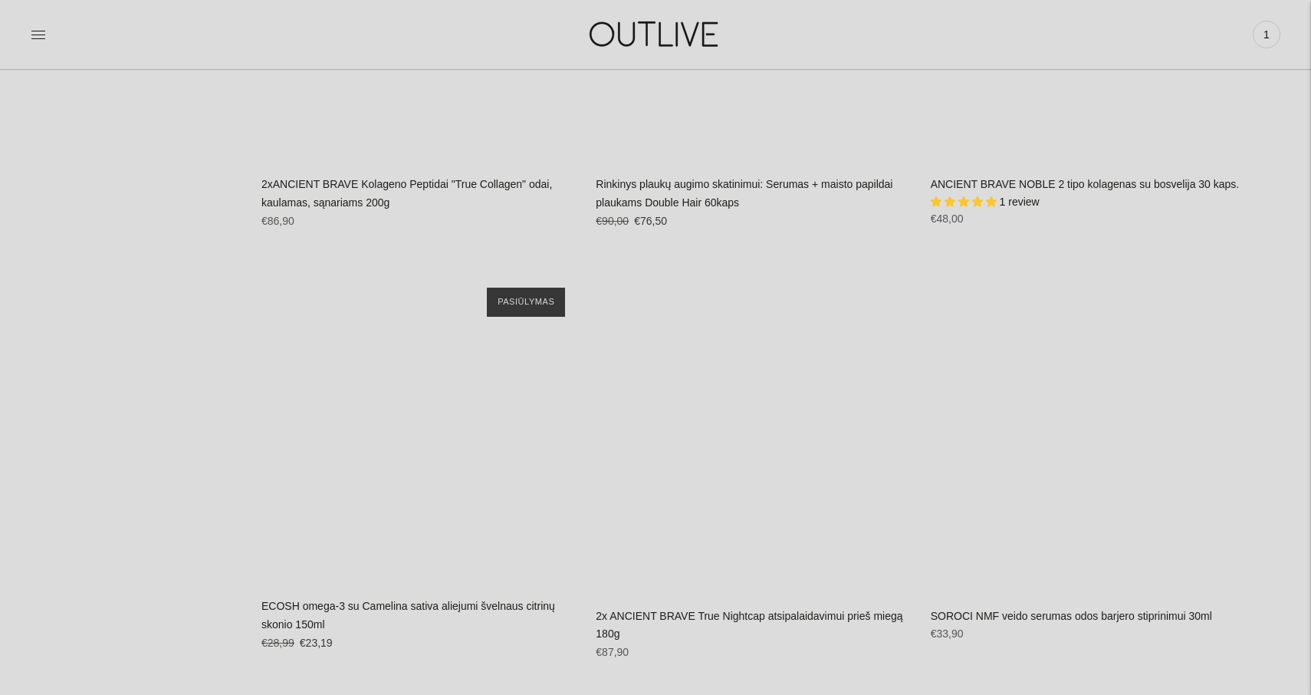
scroll to position [18929, 0]
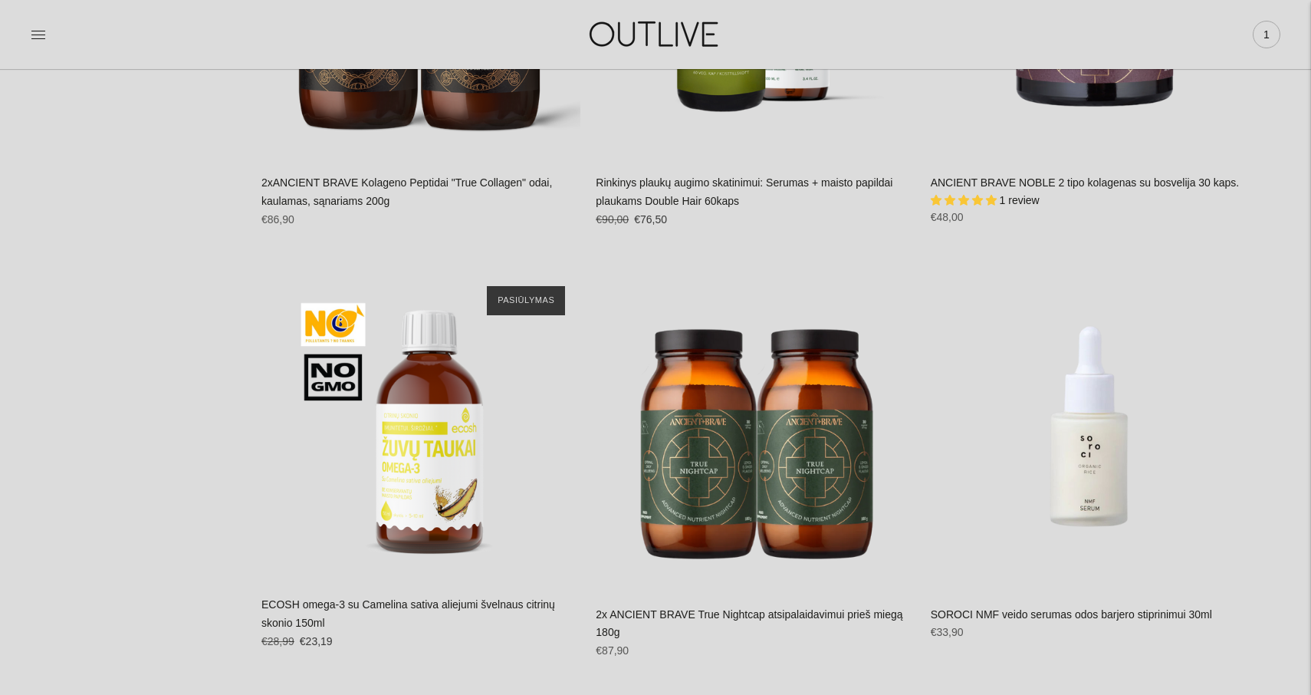
click at [1273, 27] on span "1" at bounding box center [1266, 34] width 21 height 21
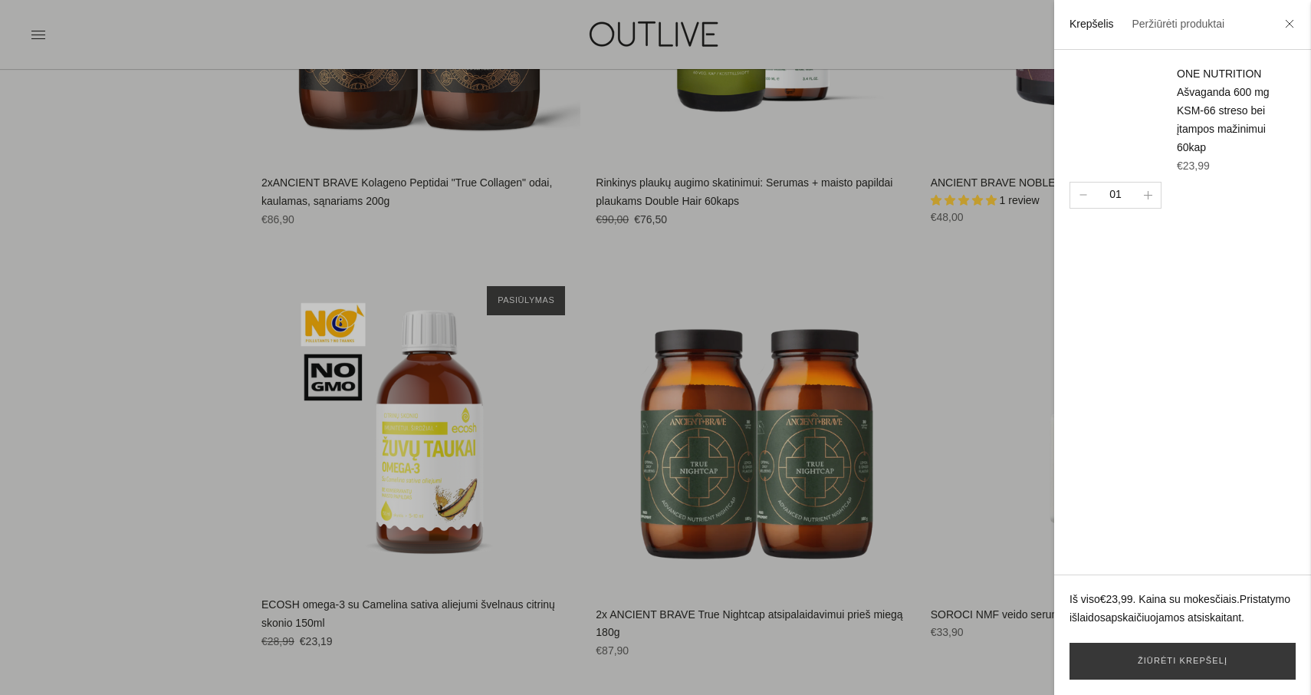
click at [819, 35] on div at bounding box center [655, 347] width 1311 height 695
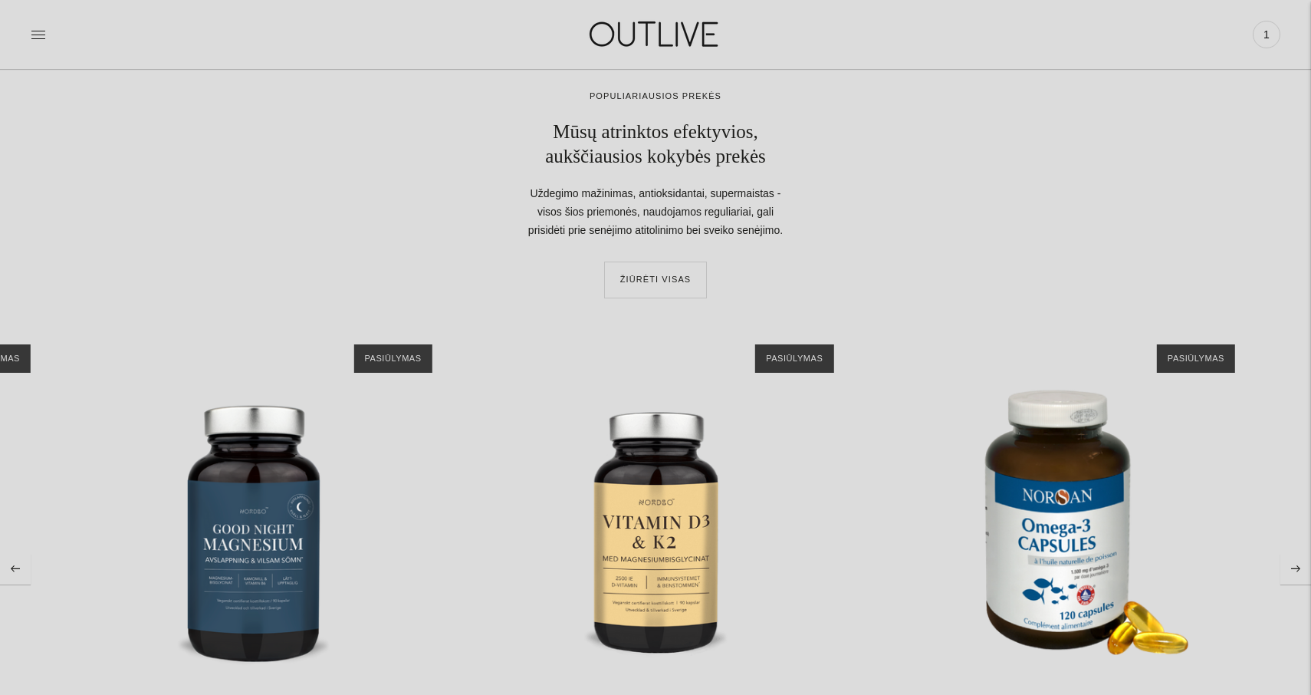
scroll to position [38815, 0]
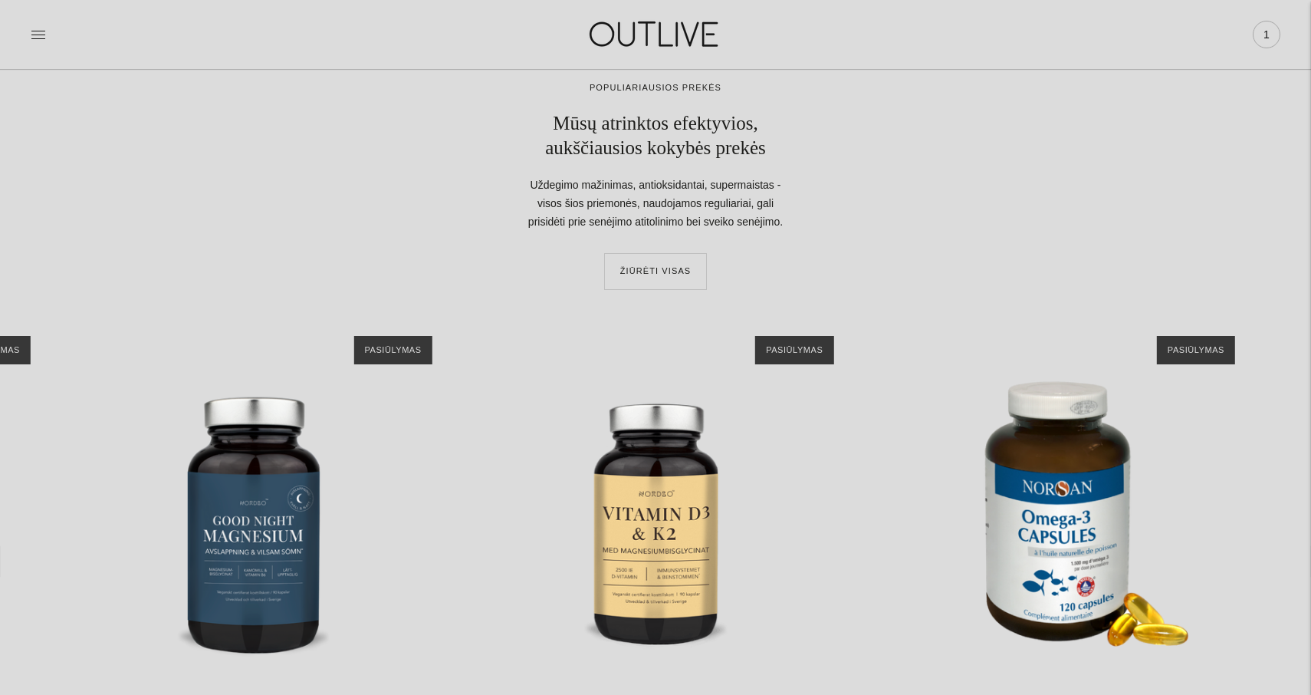
click at [1267, 28] on span "1" at bounding box center [1266, 34] width 21 height 21
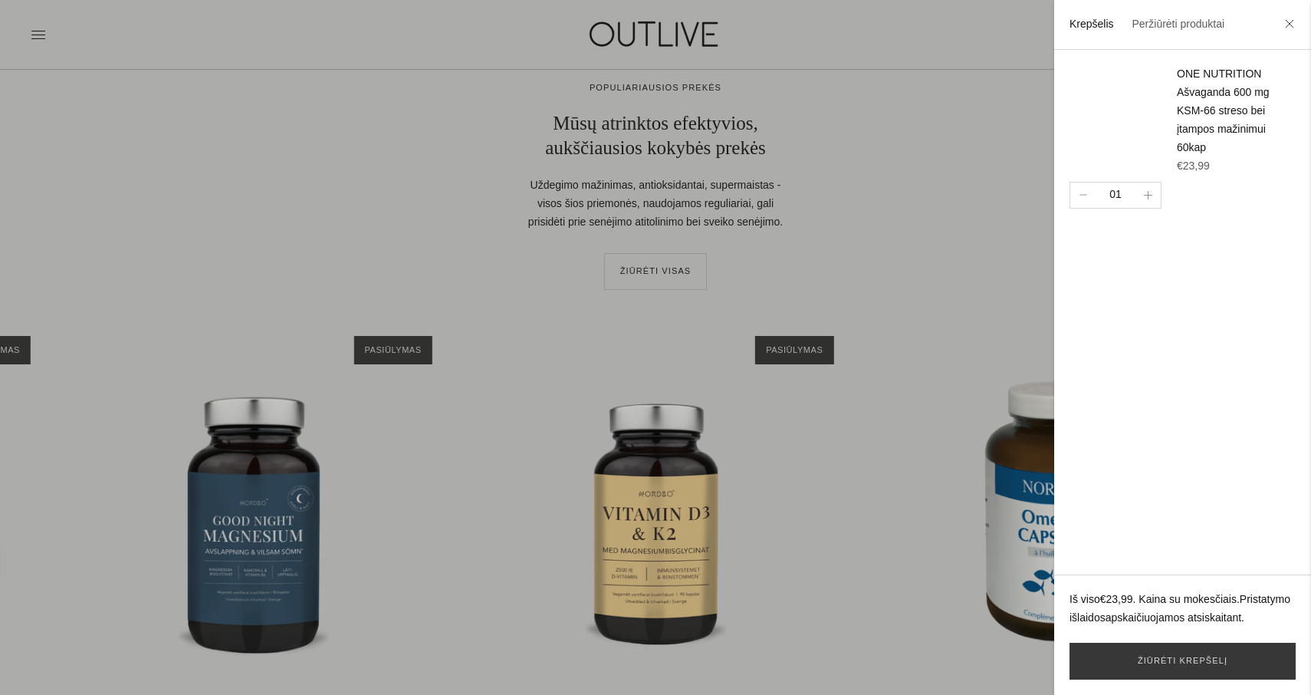
click at [905, 24] on div at bounding box center [655, 347] width 1311 height 695
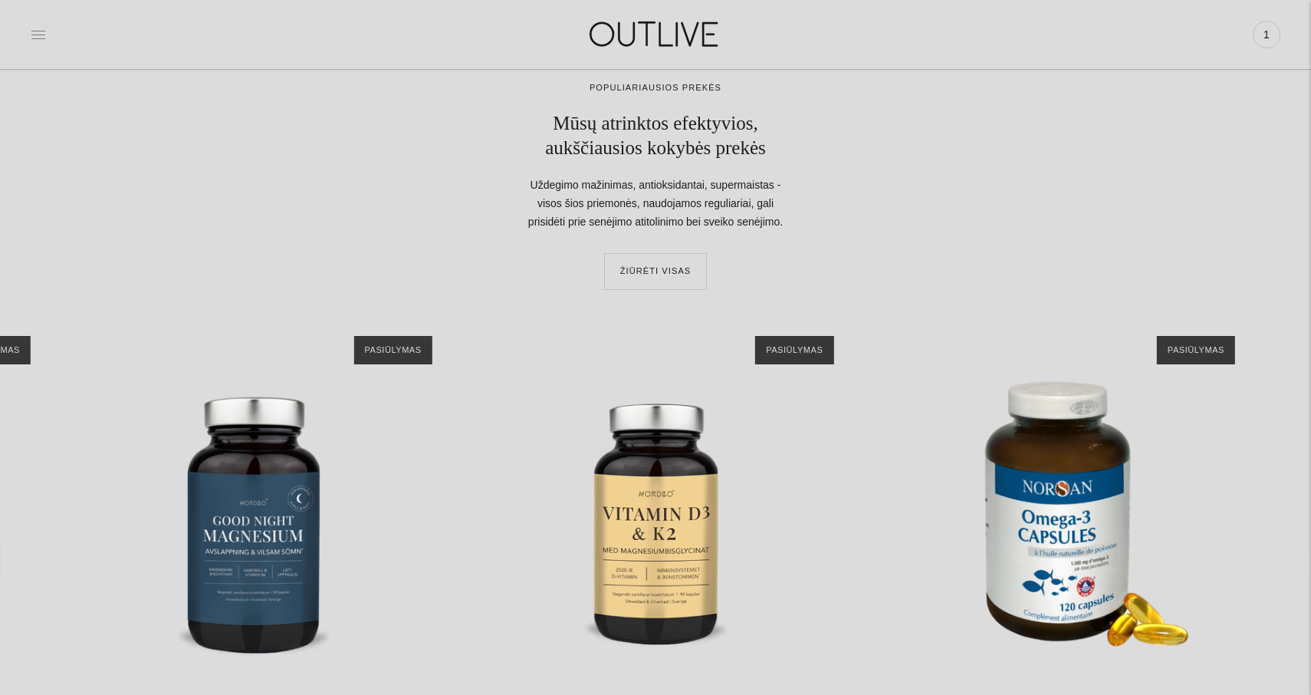
click at [38, 27] on icon at bounding box center [38, 34] width 15 height 15
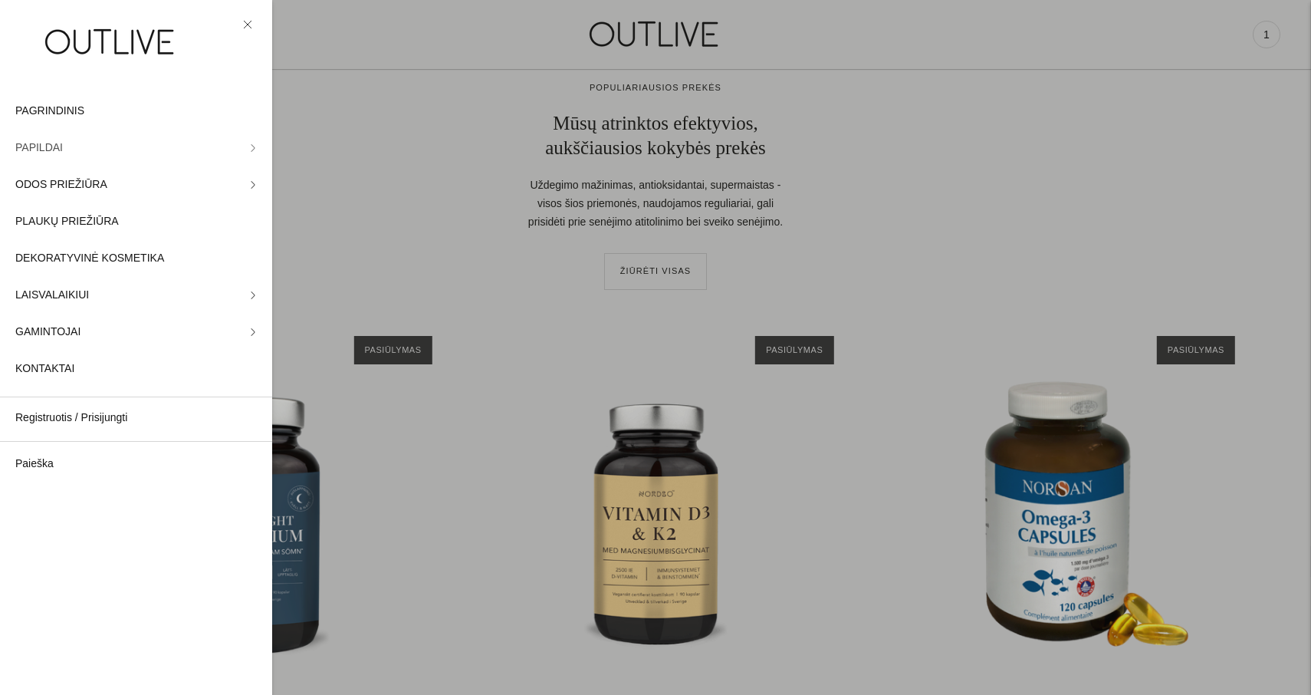
click at [250, 146] on icon at bounding box center [253, 148] width 8 height 8
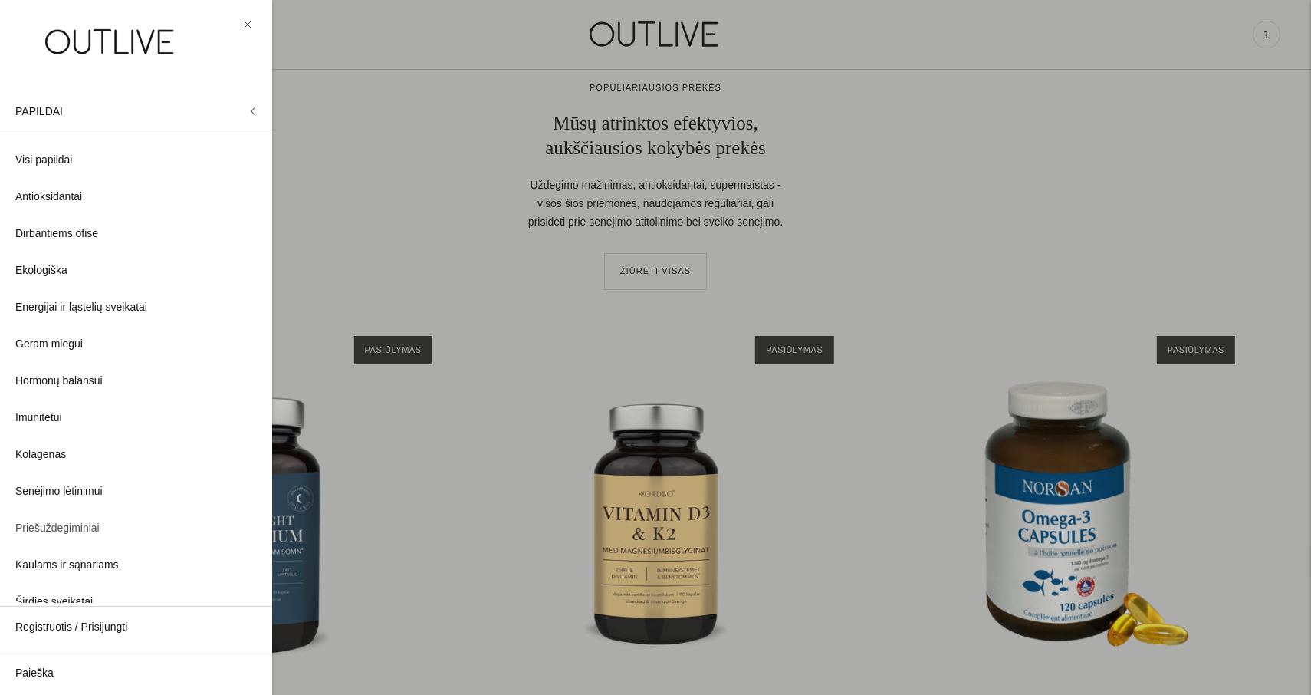
click at [67, 528] on span "Priešuždegiminiai" at bounding box center [57, 528] width 84 height 18
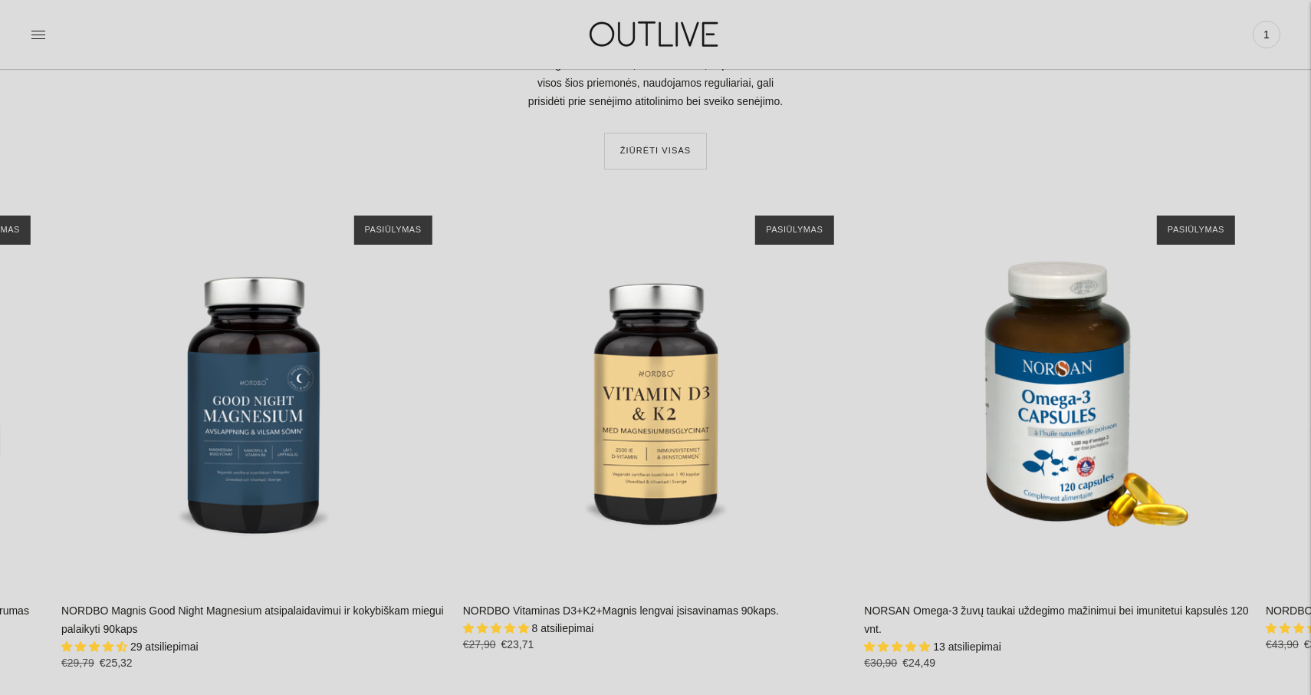
scroll to position [6244, 0]
click at [42, 29] on icon at bounding box center [38, 34] width 15 height 15
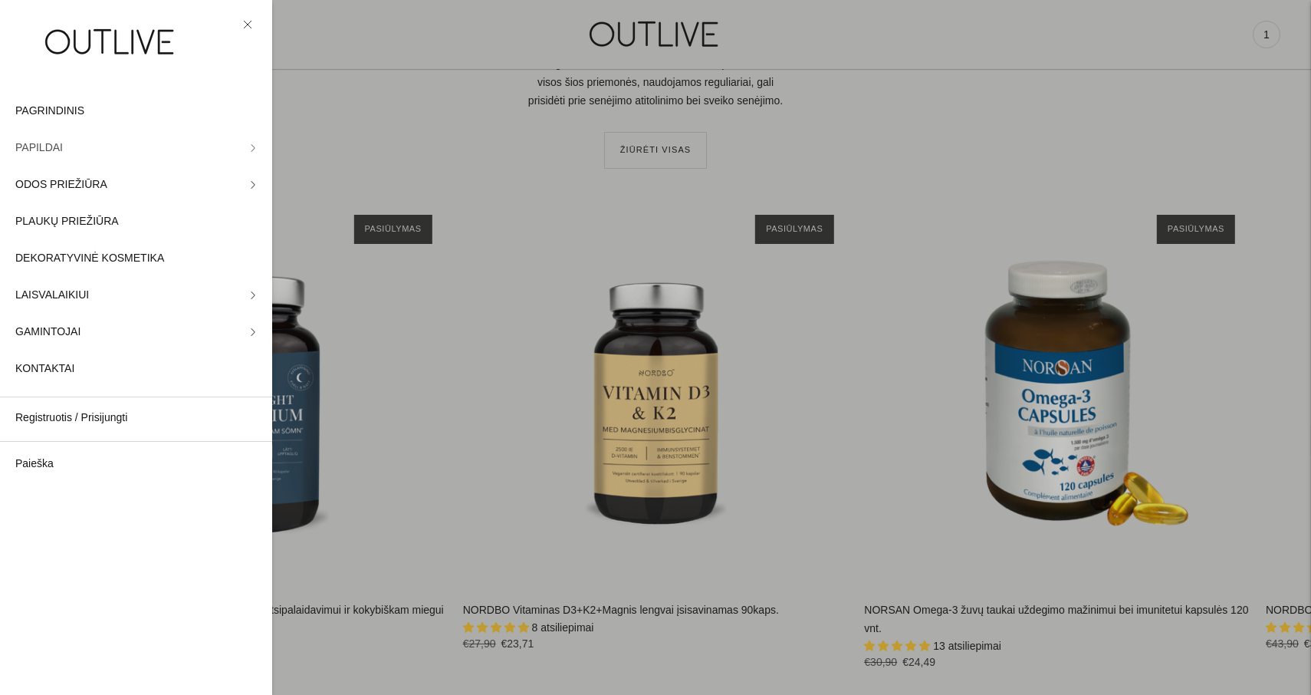
click at [253, 150] on icon at bounding box center [253, 147] width 3 height 7
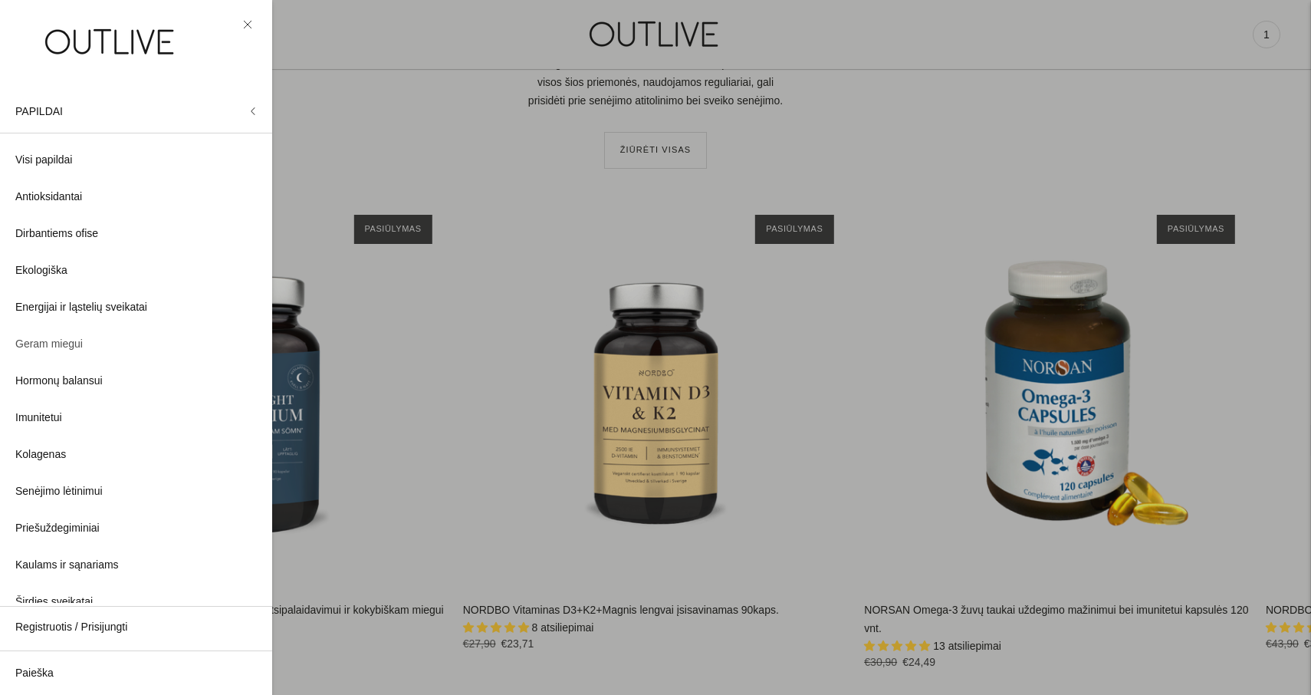
click at [71, 343] on span "Geram miegui" at bounding box center [48, 344] width 67 height 18
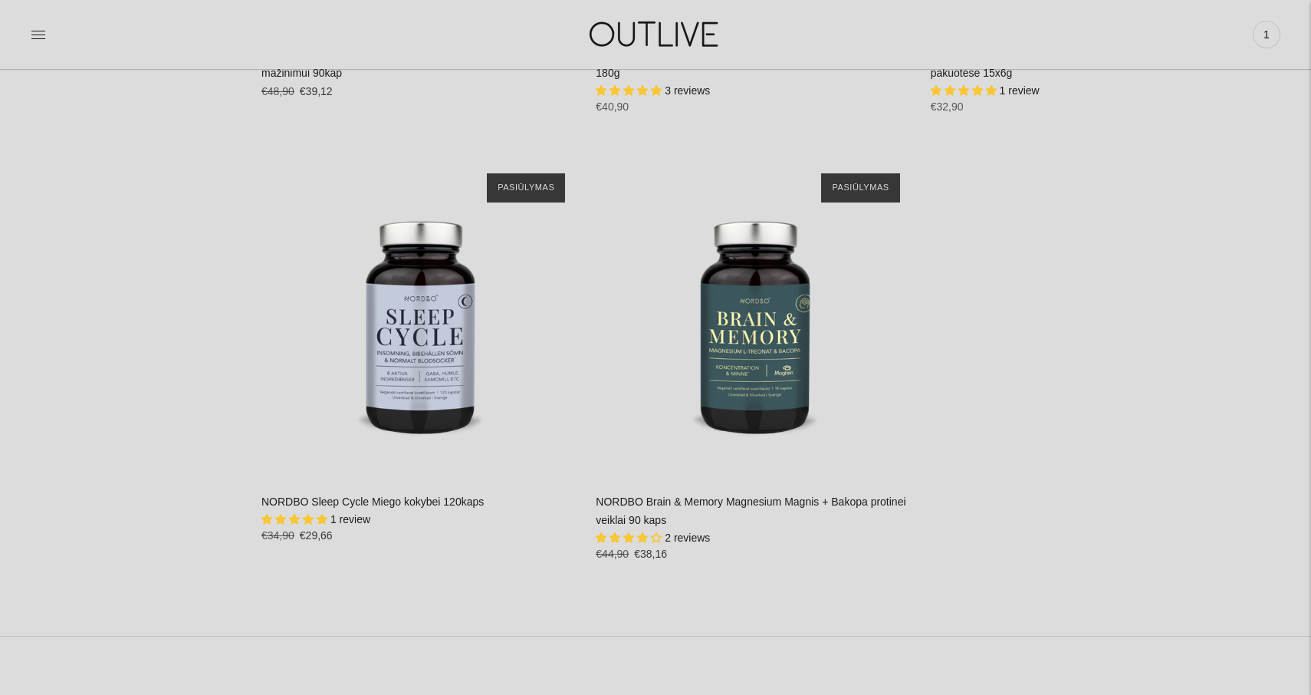
scroll to position [4493, 0]
click at [400, 495] on link "NORDBO Sleep Cycle Miego kokybei 120kaps" at bounding box center [372, 501] width 222 height 12
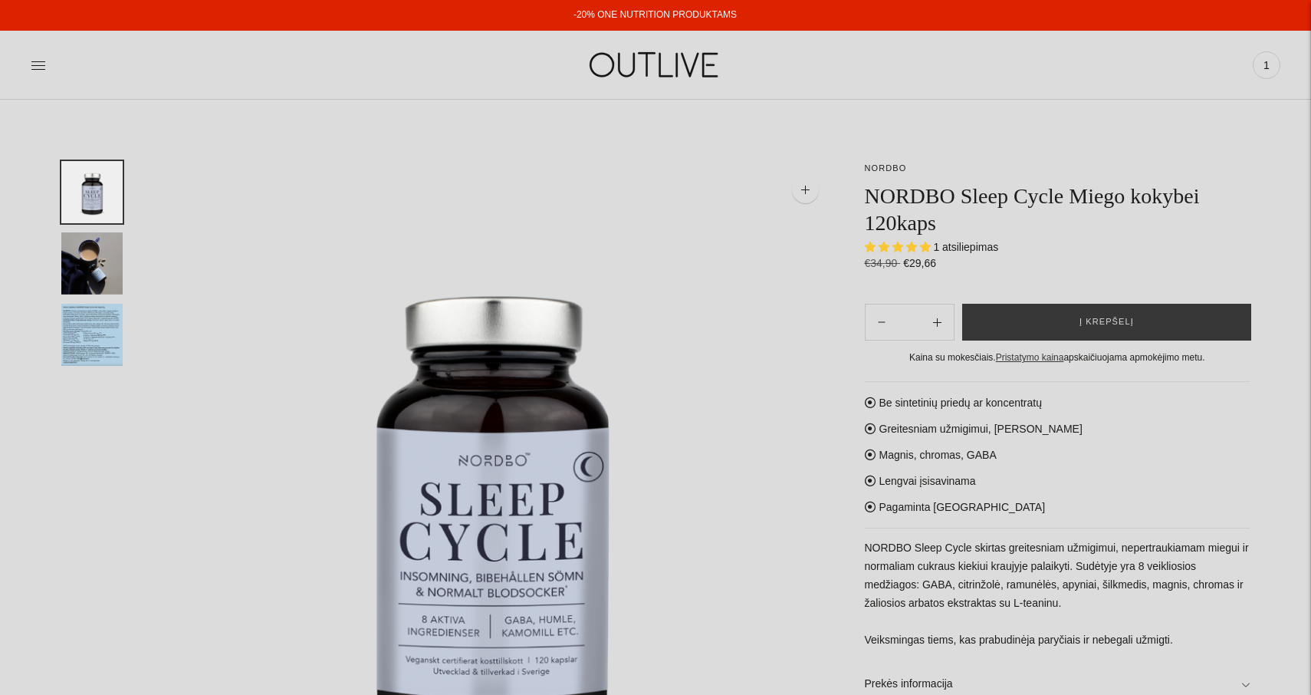
select select "**********"
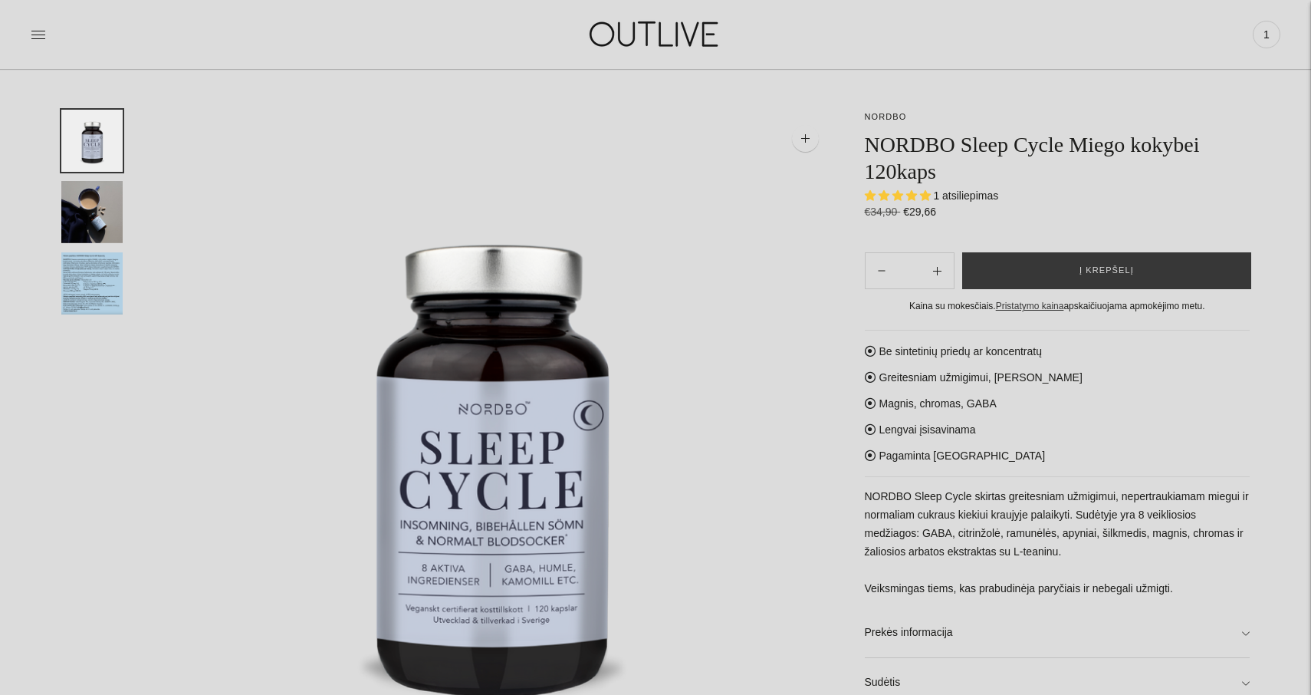
scroll to position [54, 0]
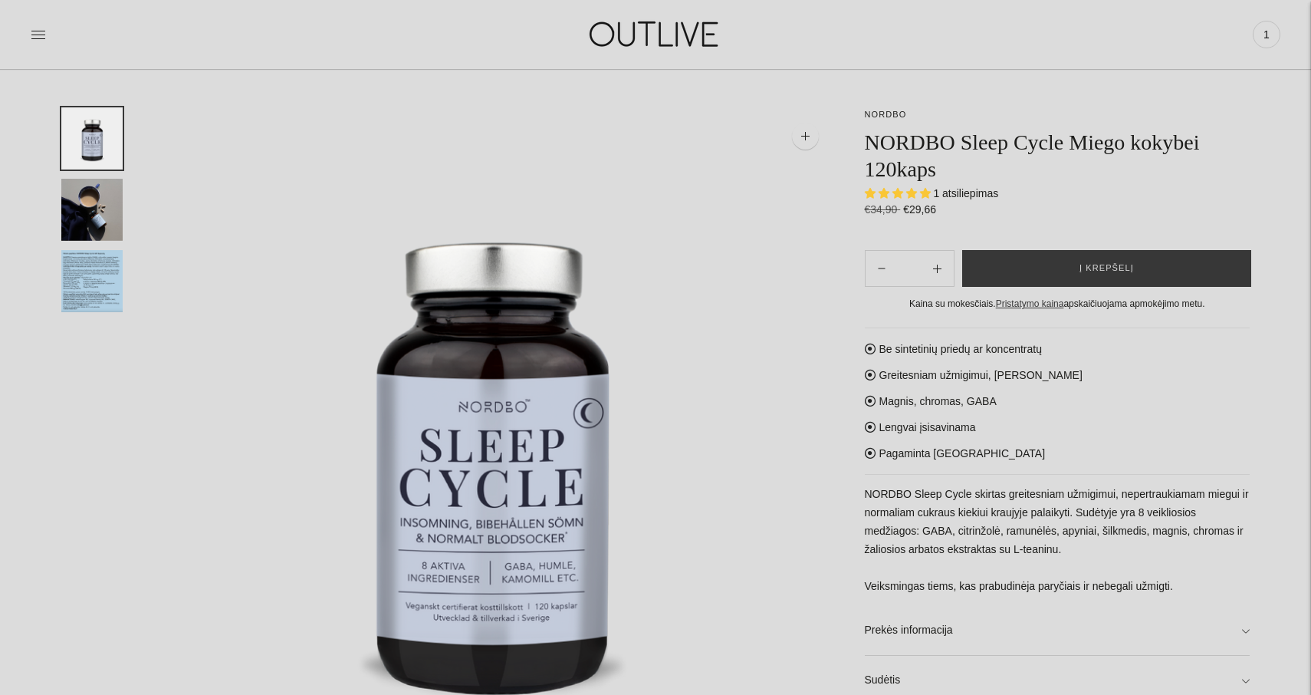
click at [98, 198] on img "Translation missing: en.general.accessibility.image_thumbail" at bounding box center [91, 210] width 61 height 62
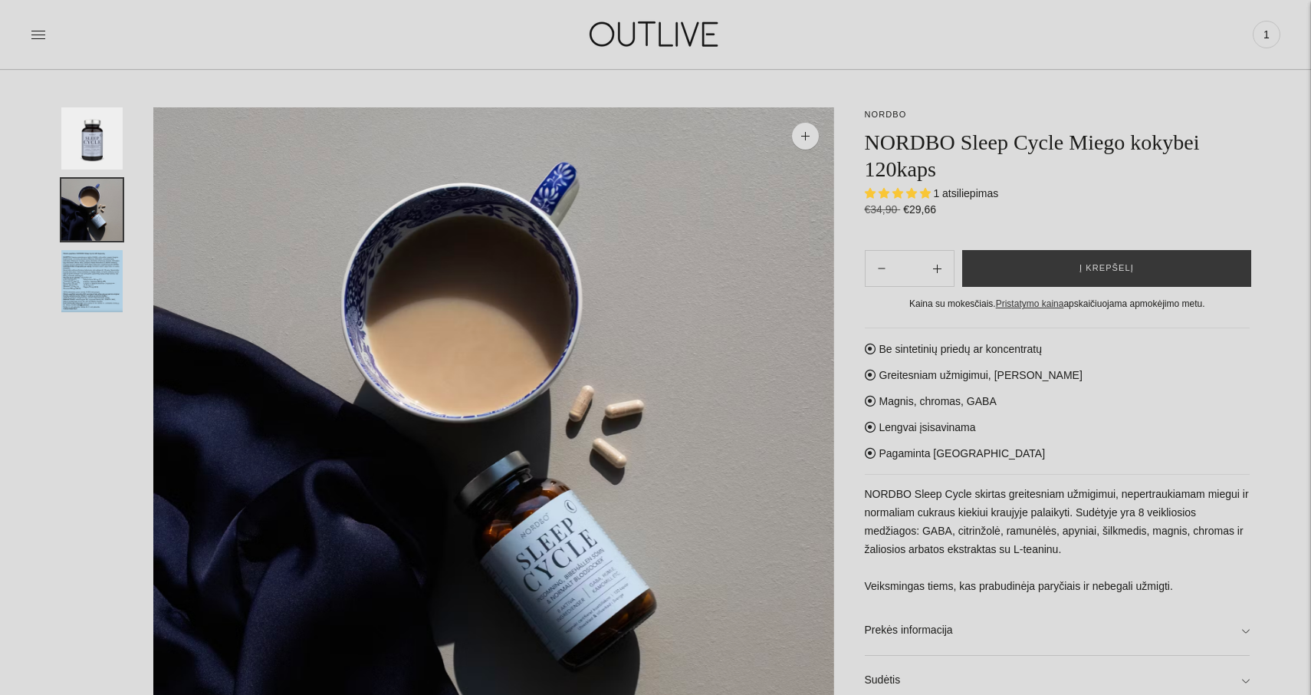
click at [97, 277] on img "Translation missing: en.general.accessibility.image_thumbail" at bounding box center [91, 281] width 61 height 62
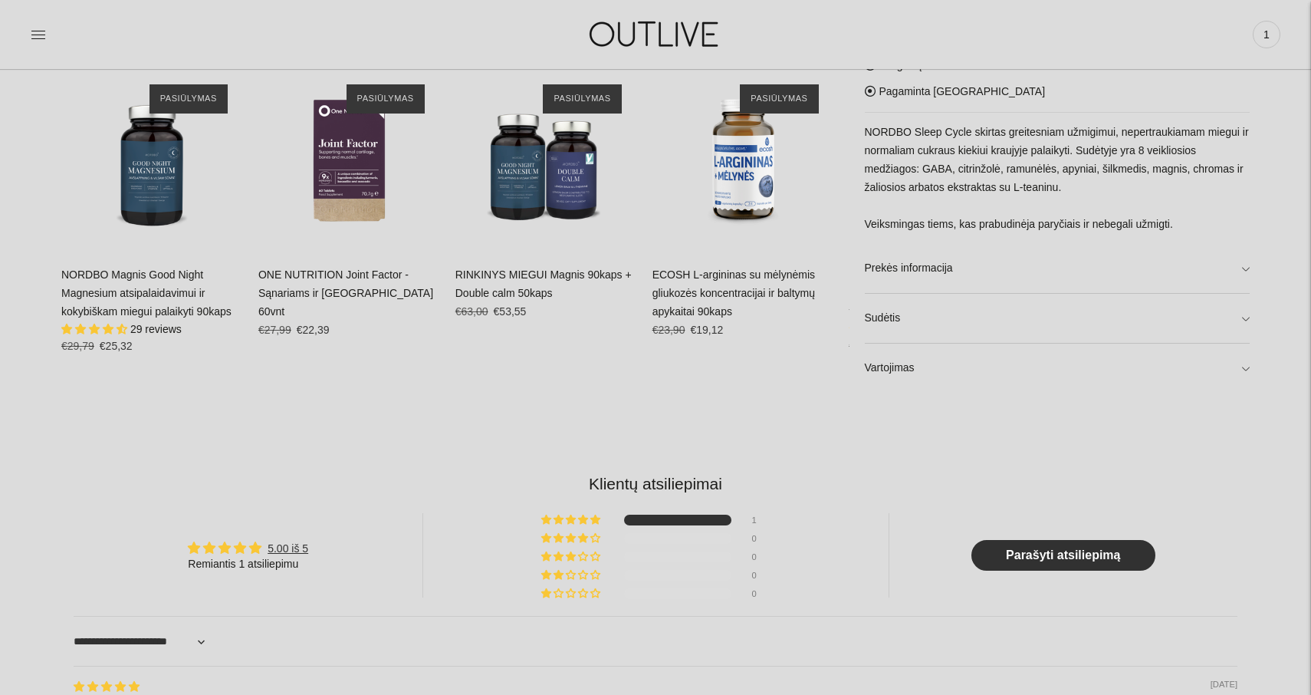
scroll to position [1105, 0]
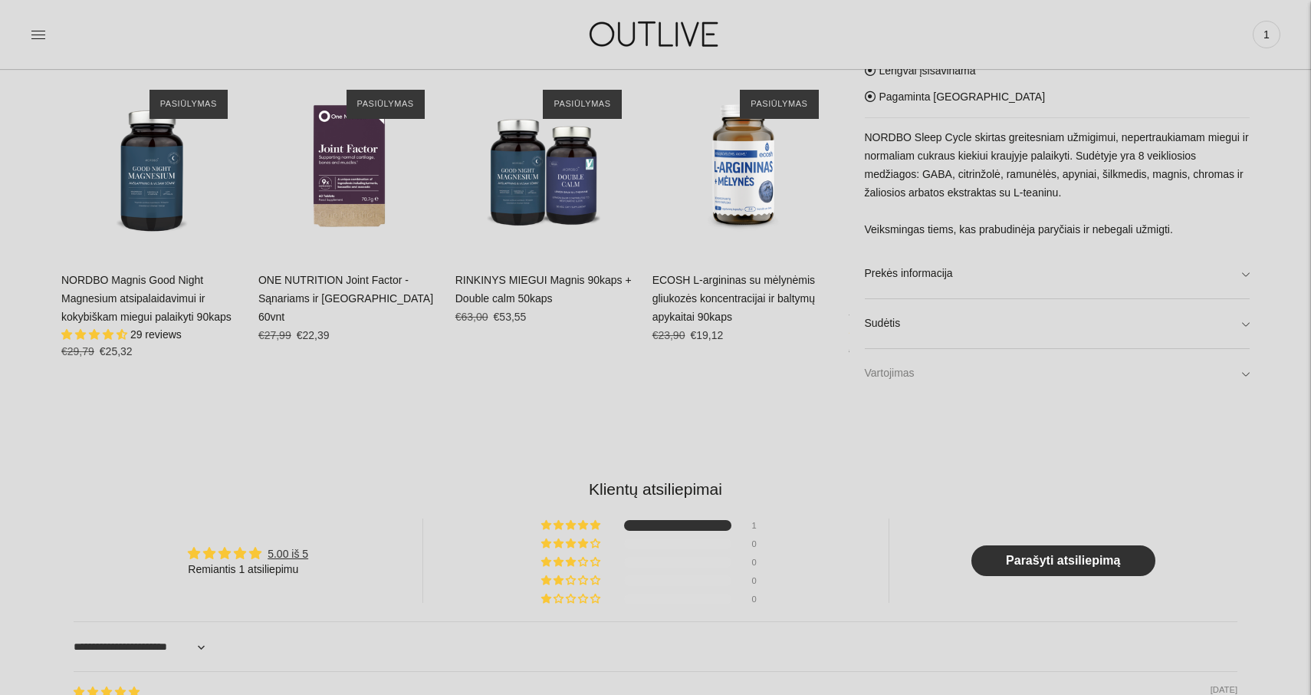
click at [1241, 369] on link "Vartojimas" at bounding box center [1058, 373] width 386 height 49
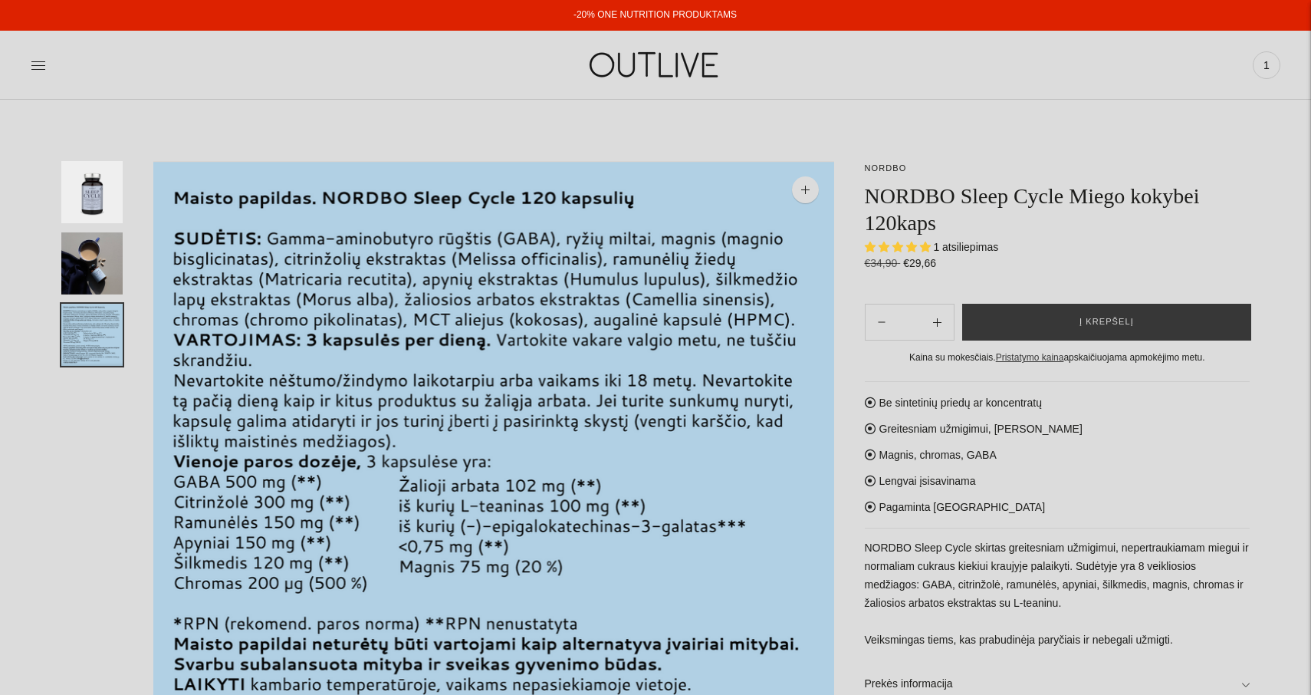
scroll to position [0, 0]
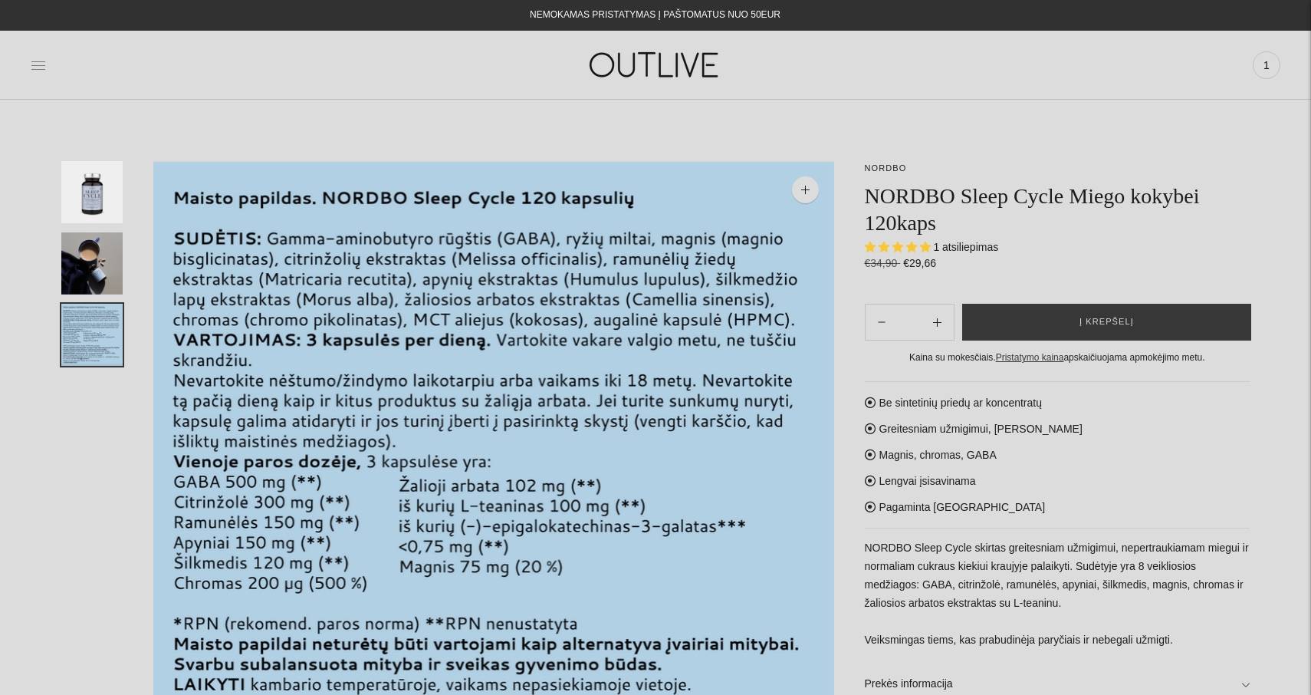
click at [38, 66] on icon at bounding box center [38, 65] width 15 height 15
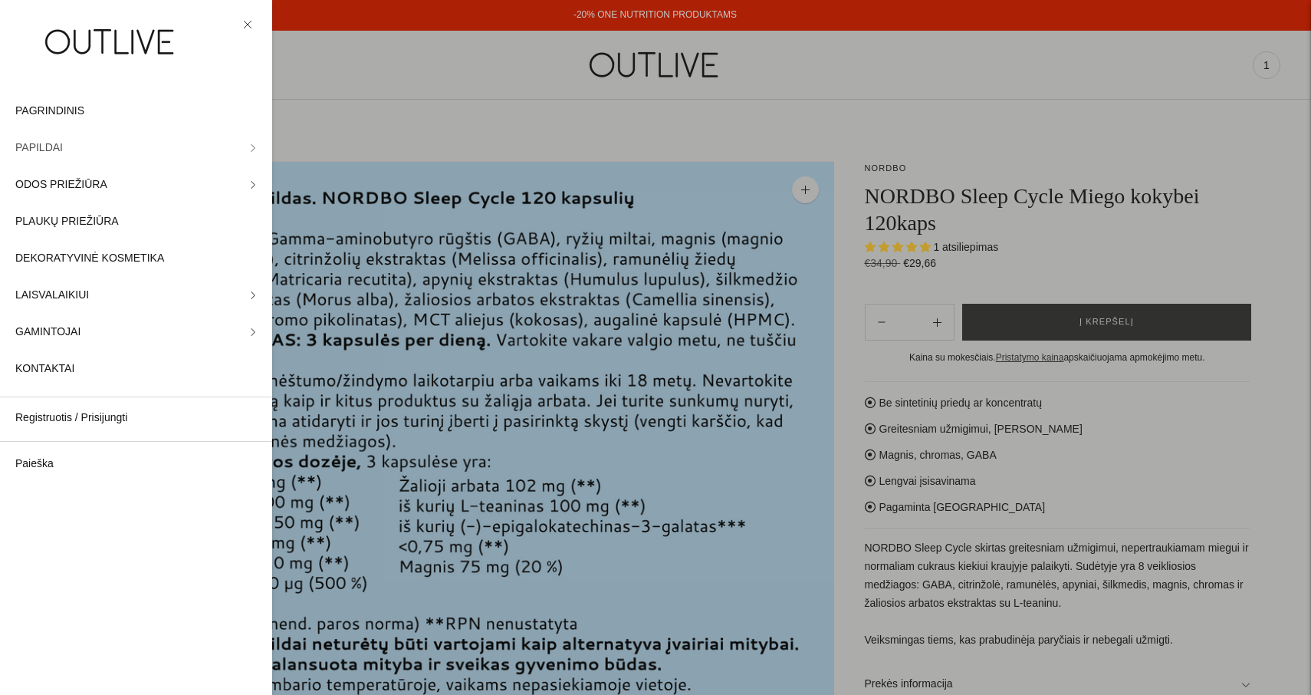
click at [251, 145] on icon at bounding box center [253, 148] width 8 height 8
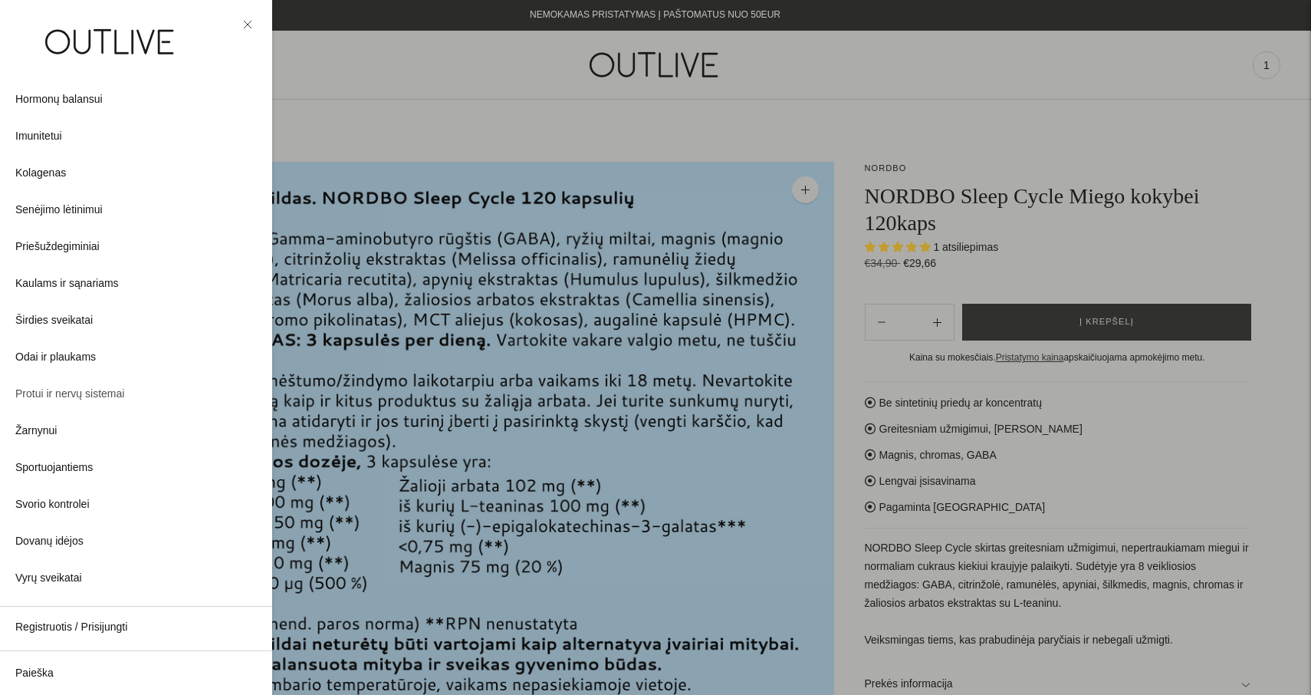
scroll to position [281, 0]
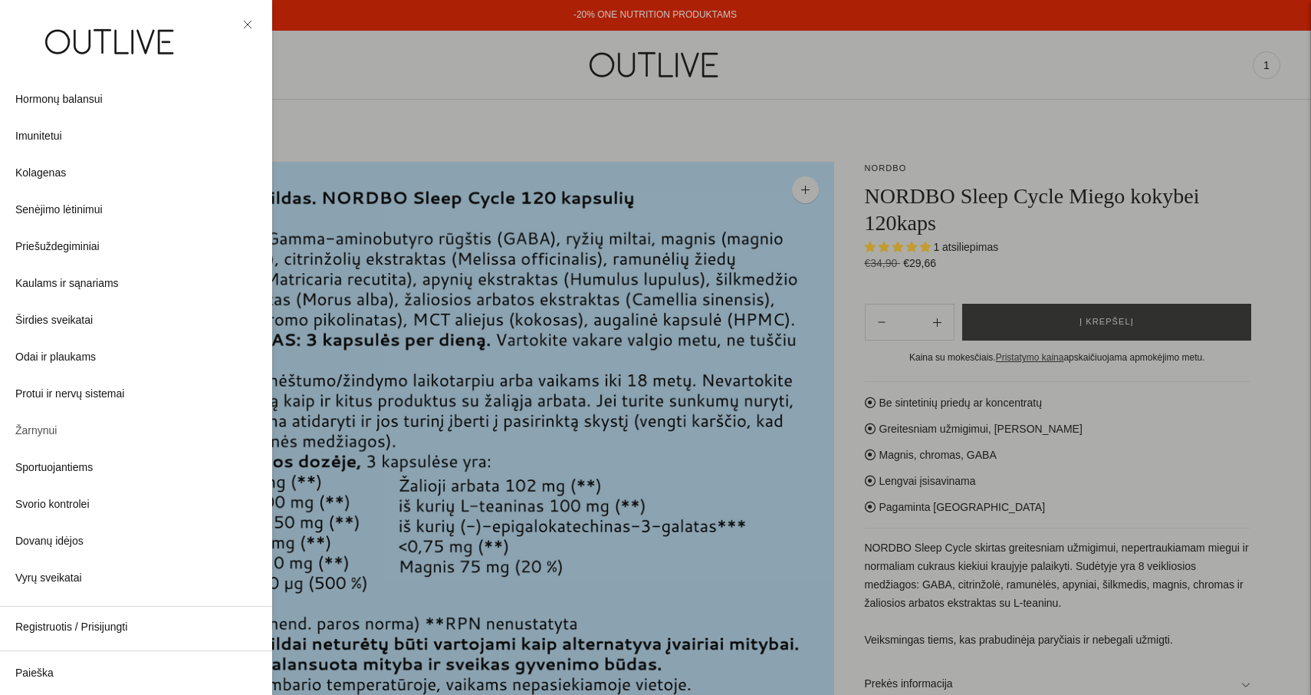
click at [43, 432] on span "Žarnynui" at bounding box center [35, 431] width 41 height 18
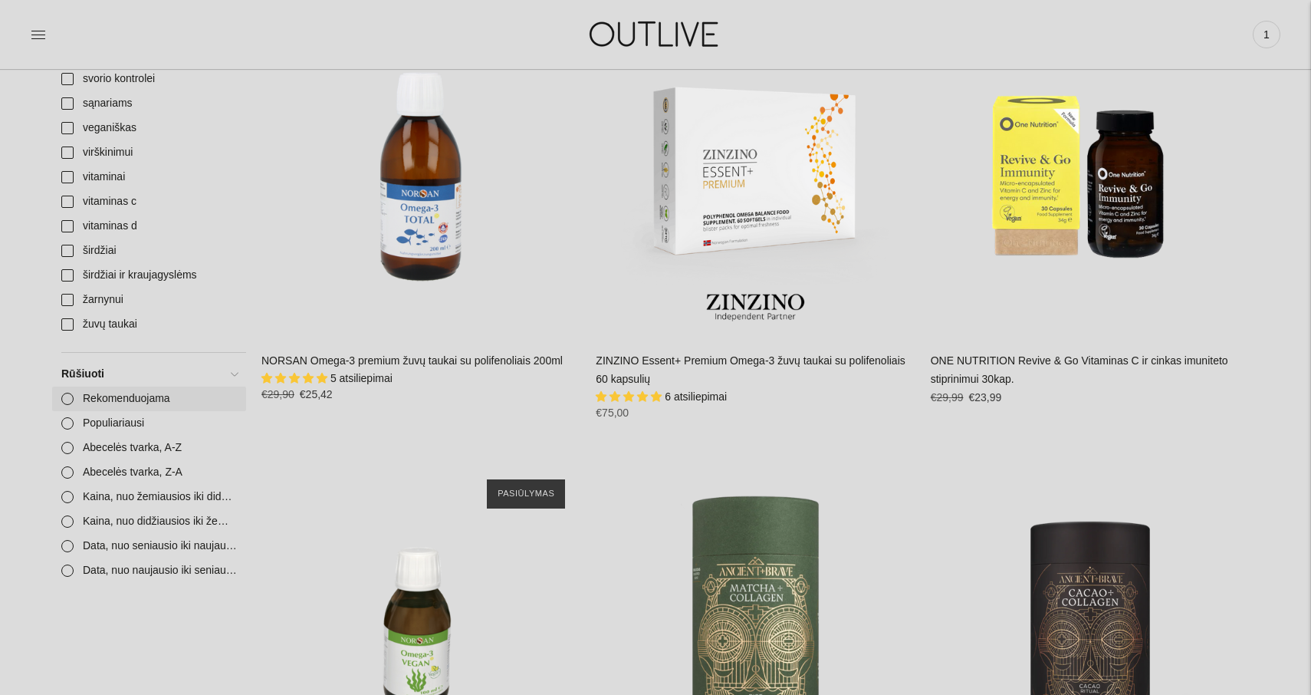
scroll to position [1785, 0]
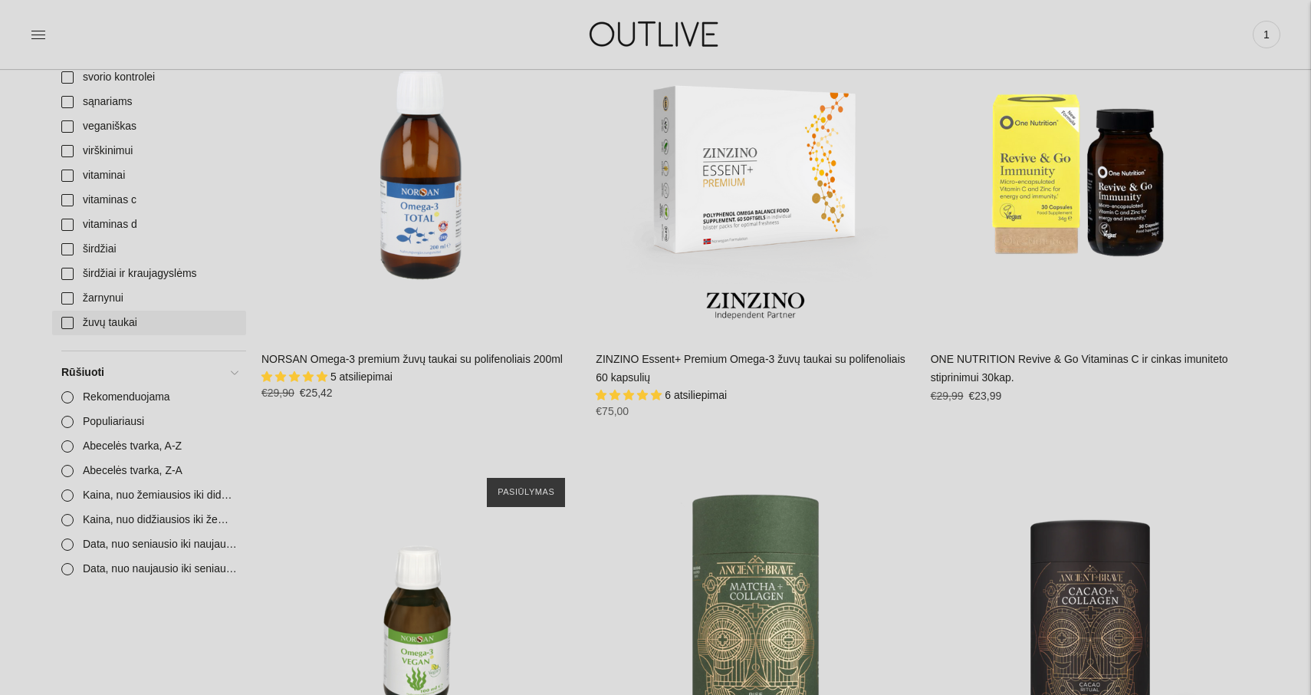
click at [67, 332] on link "žuvų taukai" at bounding box center [149, 323] width 194 height 25
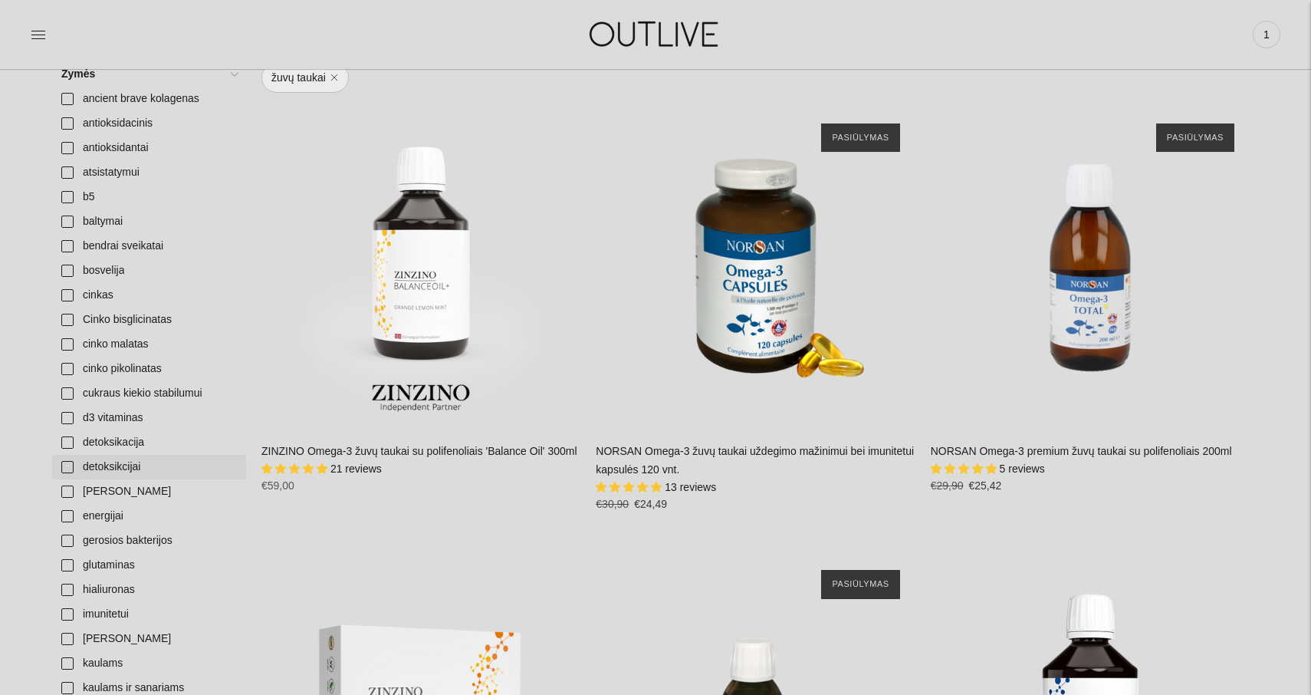
scroll to position [410, 0]
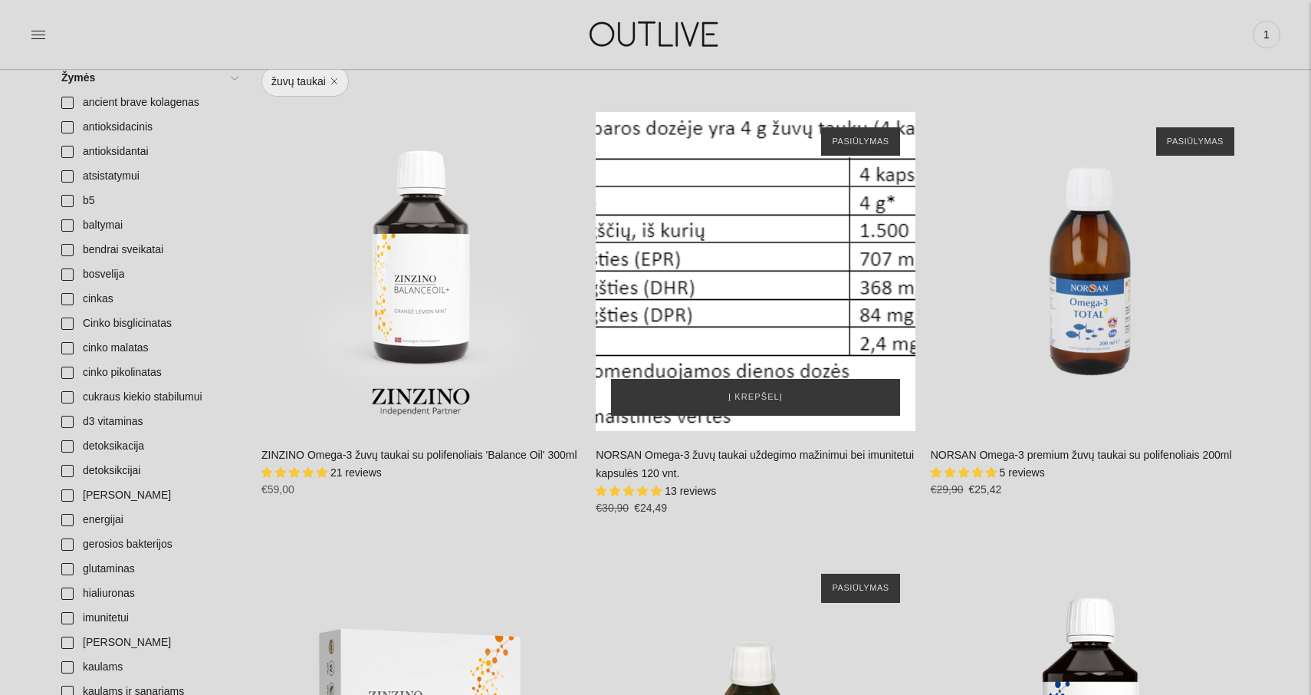
click at [734, 291] on div "NORSAN Omega-3 žuvų taukai uždegimo mažinimui bei imunitetui kapsulės 120 vnt.\a" at bounding box center [755, 271] width 319 height 319
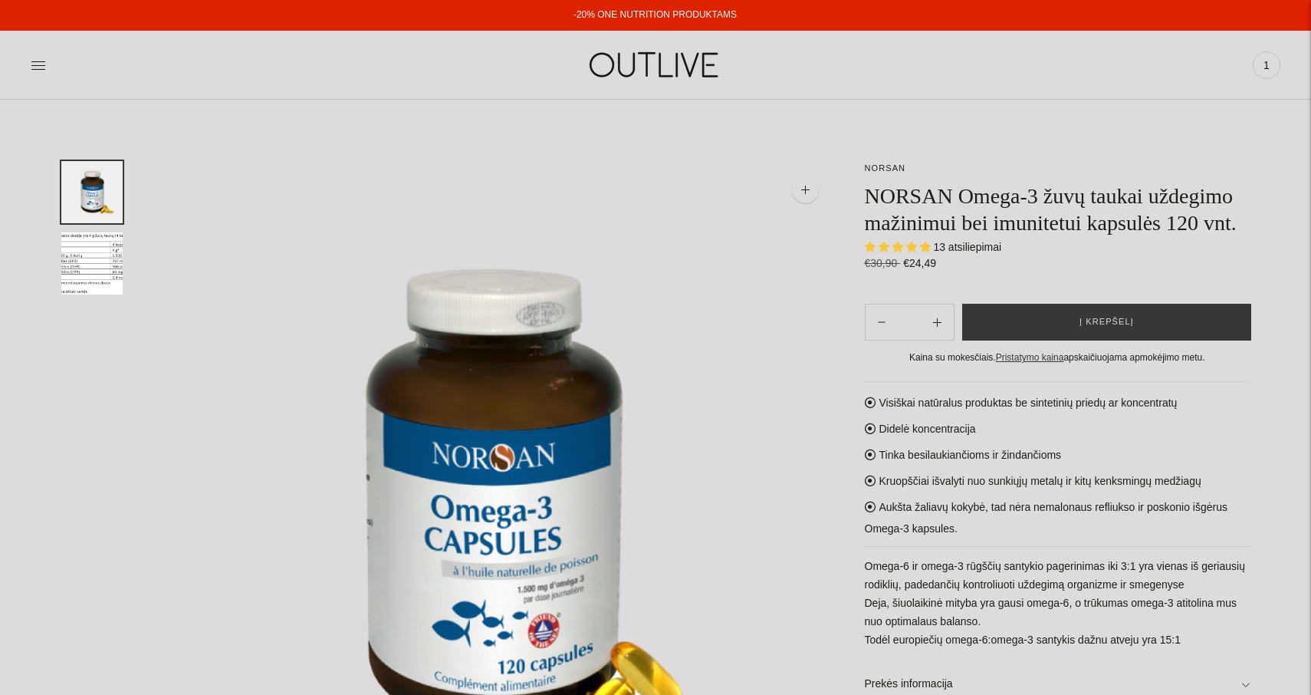
select select "**********"
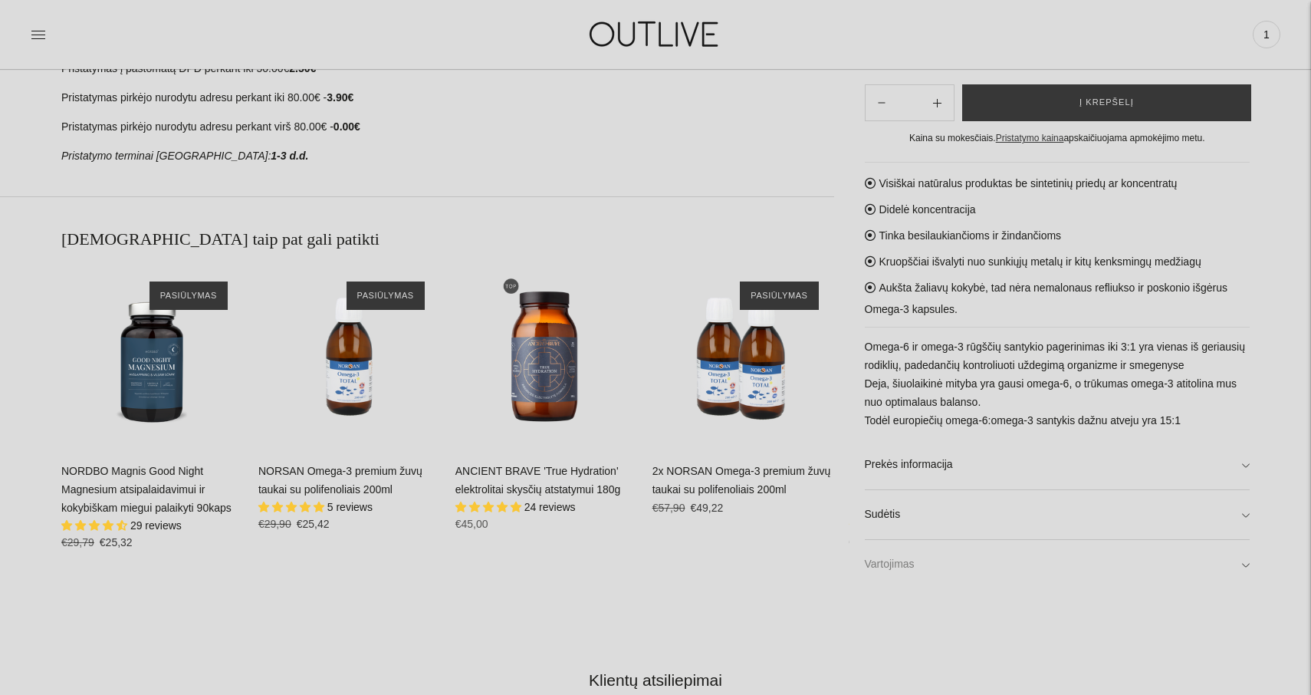
scroll to position [961, 0]
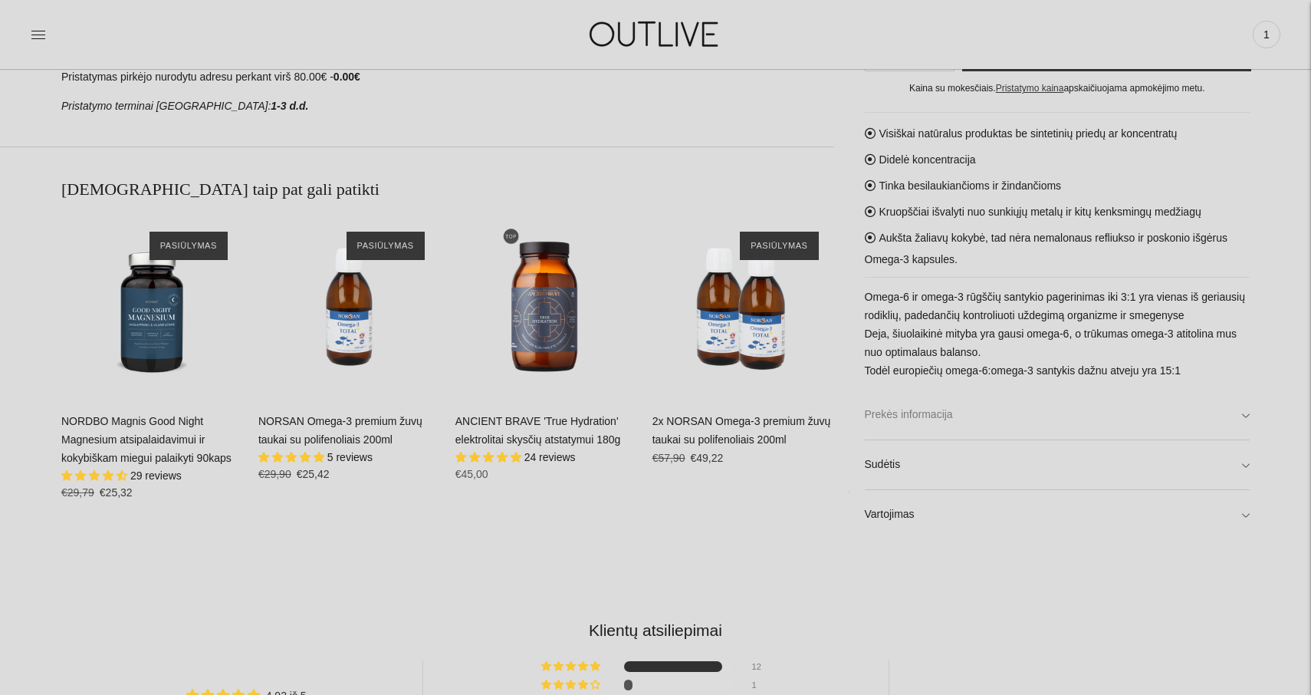
click at [1247, 410] on link "Prekės informacija" at bounding box center [1058, 415] width 386 height 49
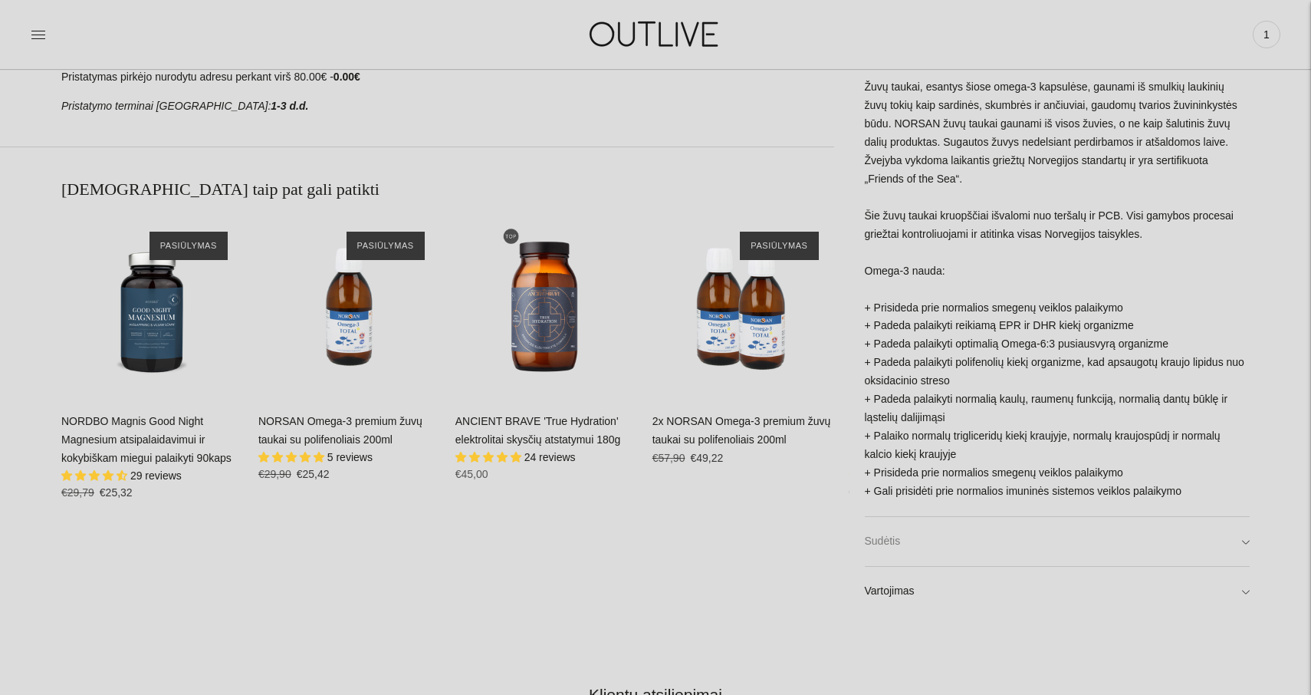
click at [1245, 528] on link "Sudėtis" at bounding box center [1058, 541] width 386 height 49
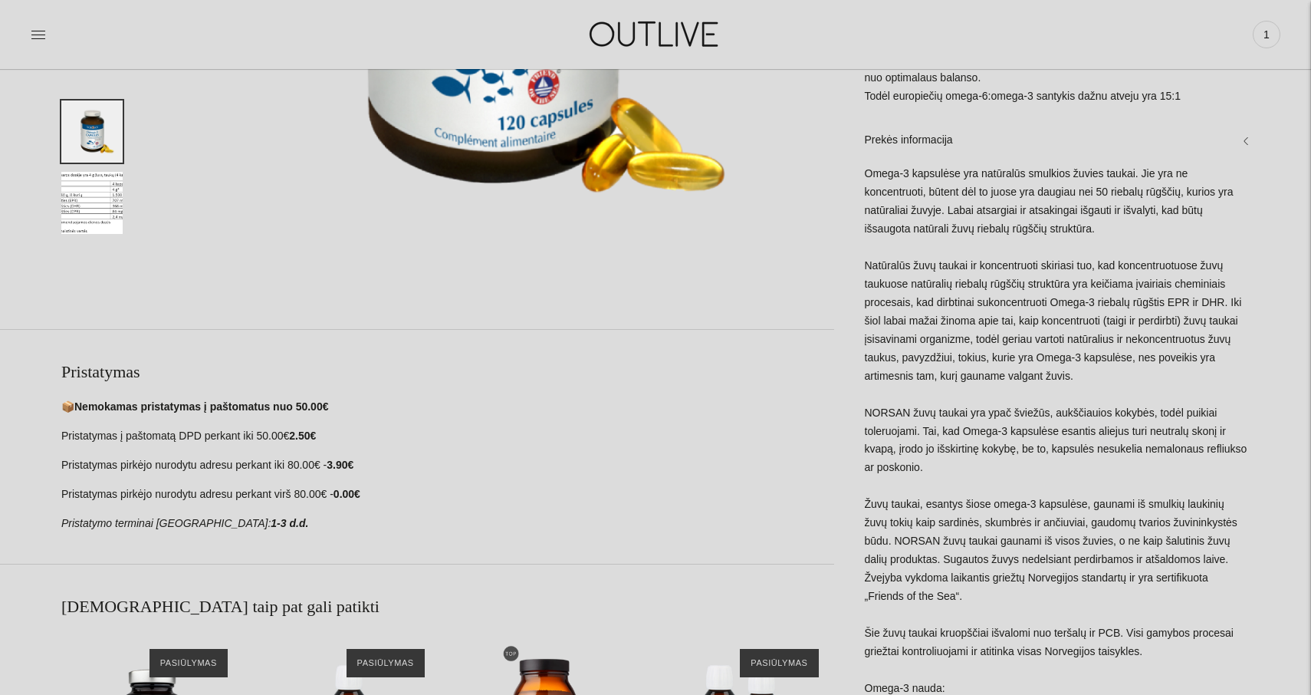
scroll to position [542, 0]
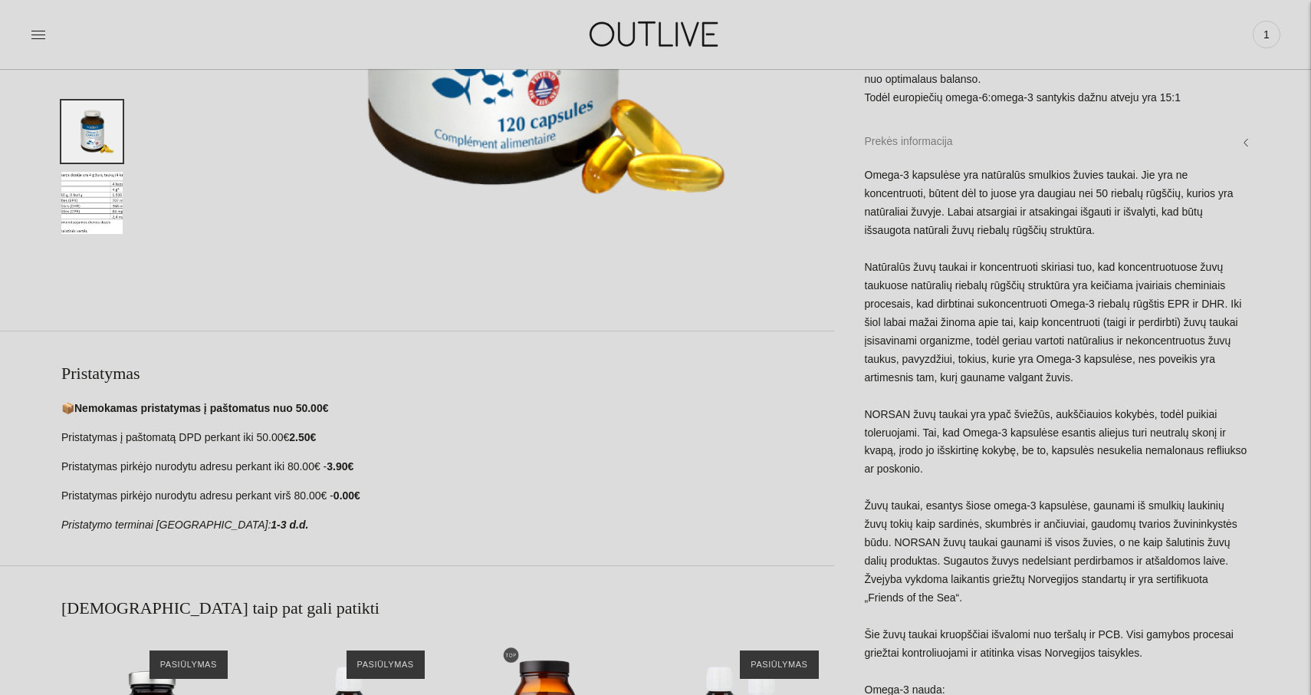
click at [1245, 160] on link "Prekės informacija" at bounding box center [1058, 141] width 386 height 49
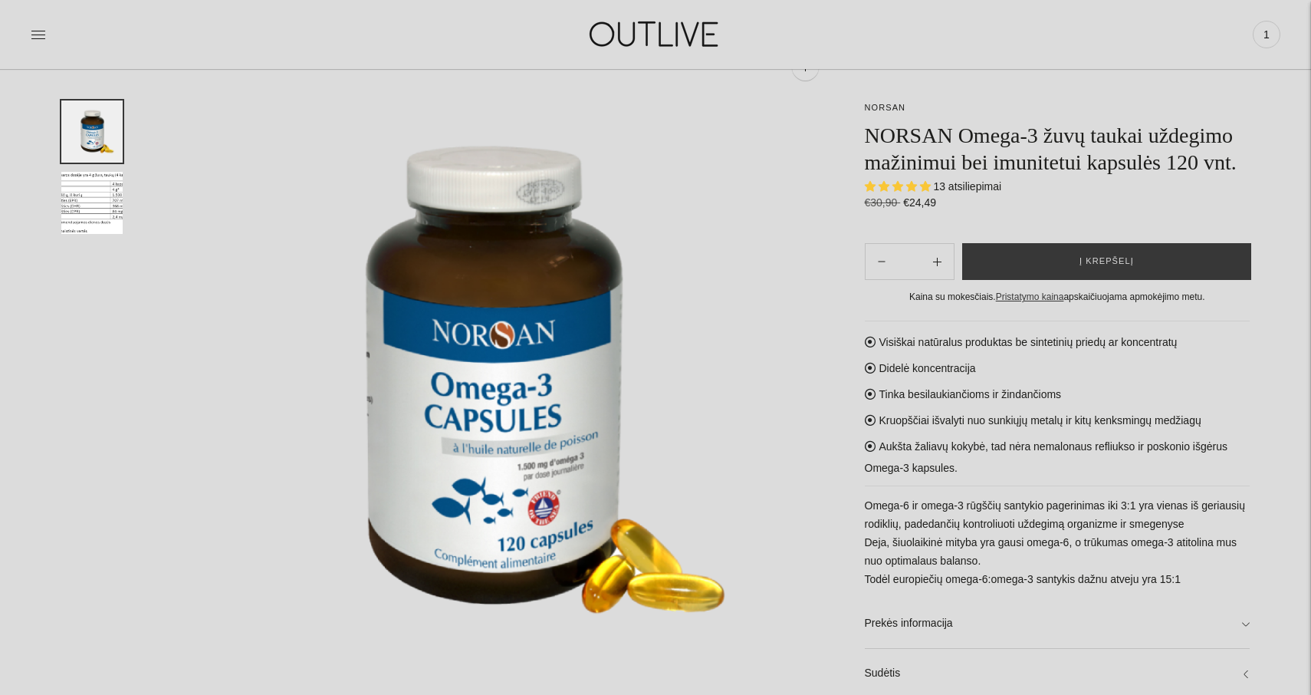
scroll to position [119, 0]
